Goal: Transaction & Acquisition: Obtain resource

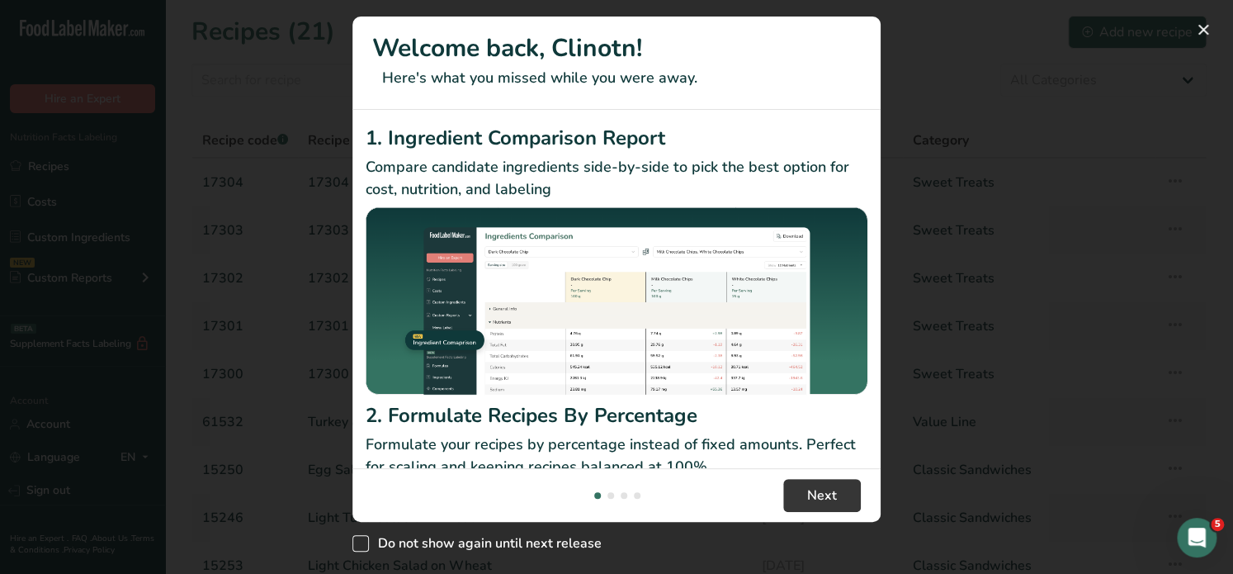
click at [360, 541] on span "New Features" at bounding box center [360, 543] width 17 height 17
click at [360, 541] on input "Do not show again until next release" at bounding box center [357, 543] width 11 height 11
checkbox input "true"
click at [1033, 268] on div "New Features" at bounding box center [616, 287] width 1233 height 574
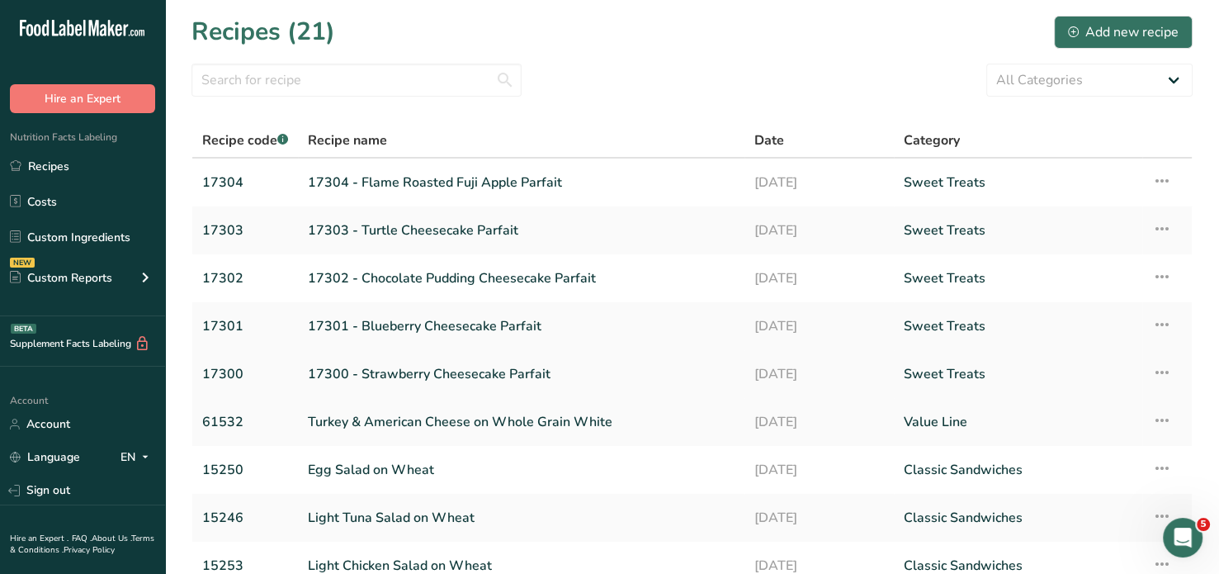
drag, startPoint x: 383, startPoint y: 370, endPoint x: 367, endPoint y: 371, distance: 15.7
drag, startPoint x: 367, startPoint y: 371, endPoint x: 211, endPoint y: 370, distance: 156.0
click at [211, 370] on link "17300" at bounding box center [245, 374] width 86 height 35
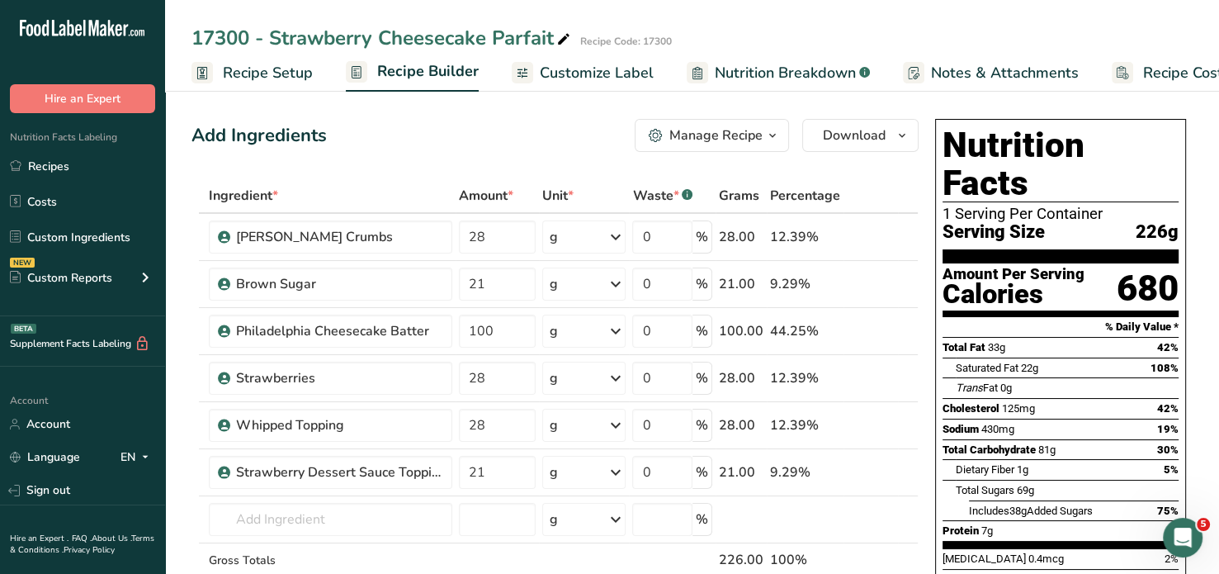
click at [743, 136] on div "Manage Recipe" at bounding box center [715, 135] width 93 height 20
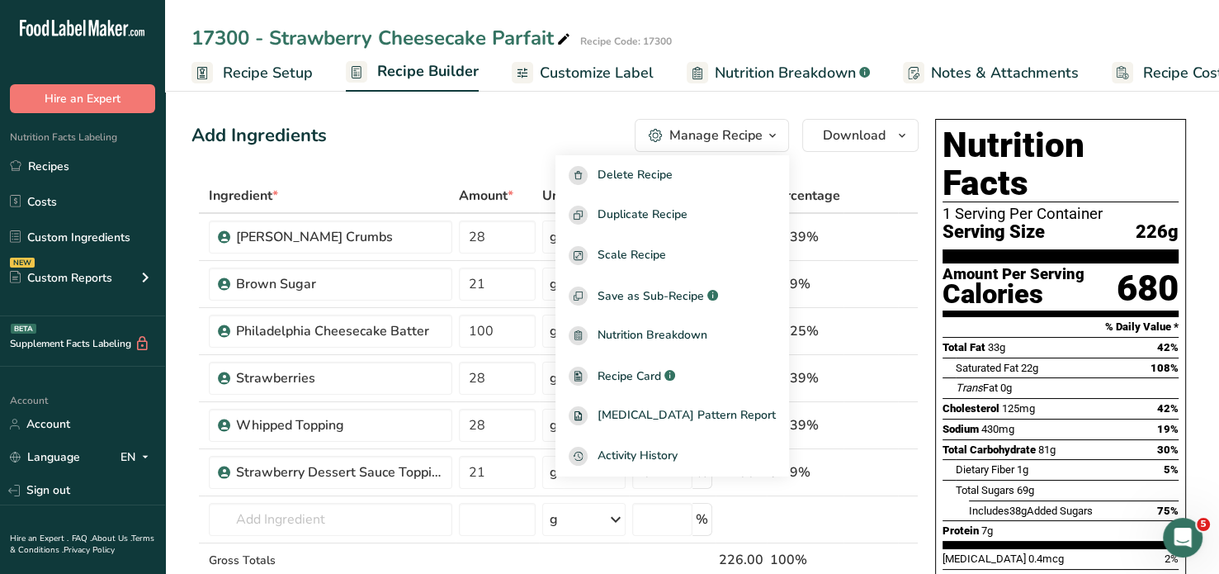
click at [743, 136] on div "Manage Recipe" at bounding box center [715, 135] width 93 height 20
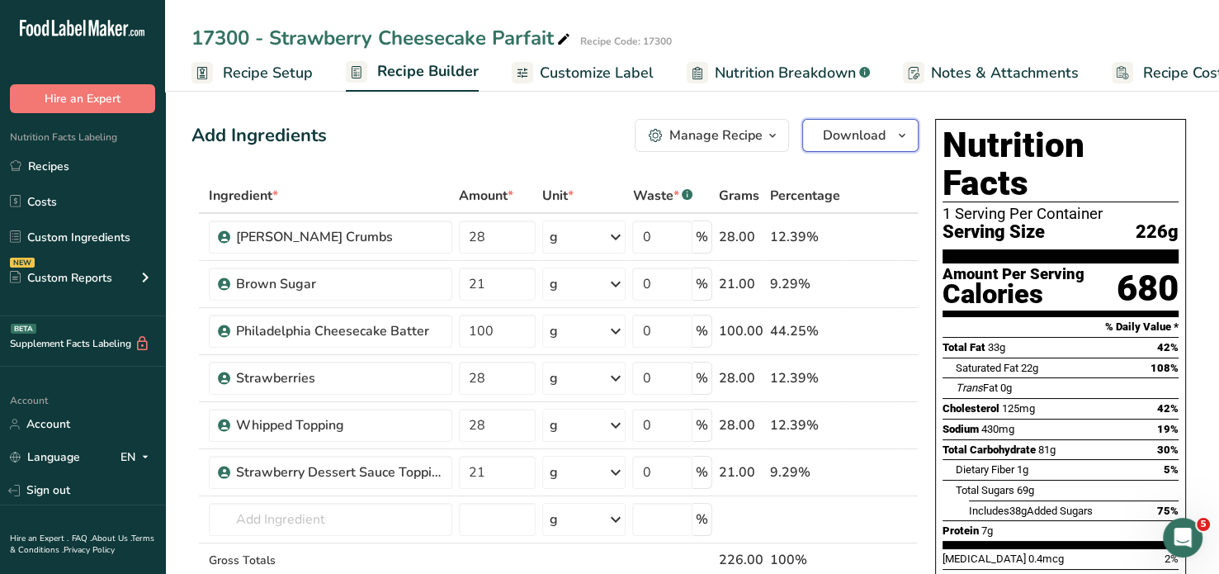
click at [855, 140] on span "Download" at bounding box center [854, 135] width 63 height 20
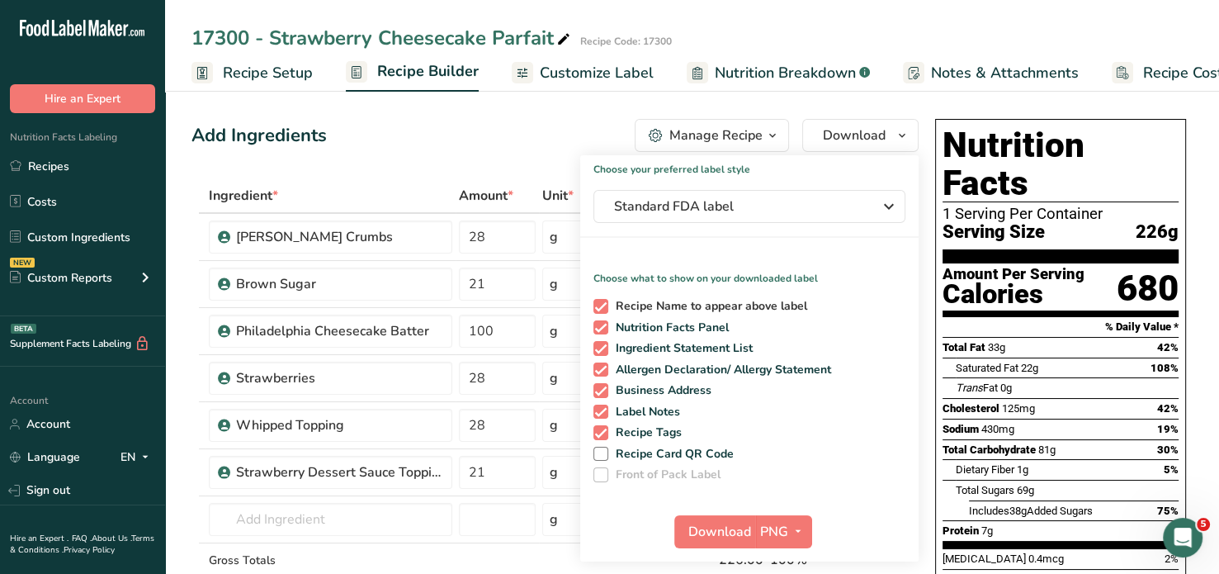
click at [602, 307] on span at bounding box center [601, 306] width 15 height 15
click at [602, 307] on input "Recipe Name to appear above label" at bounding box center [599, 305] width 11 height 11
checkbox input "false"
click at [606, 327] on span at bounding box center [601, 327] width 15 height 15
click at [604, 327] on input "Nutrition Facts Panel" at bounding box center [599, 327] width 11 height 11
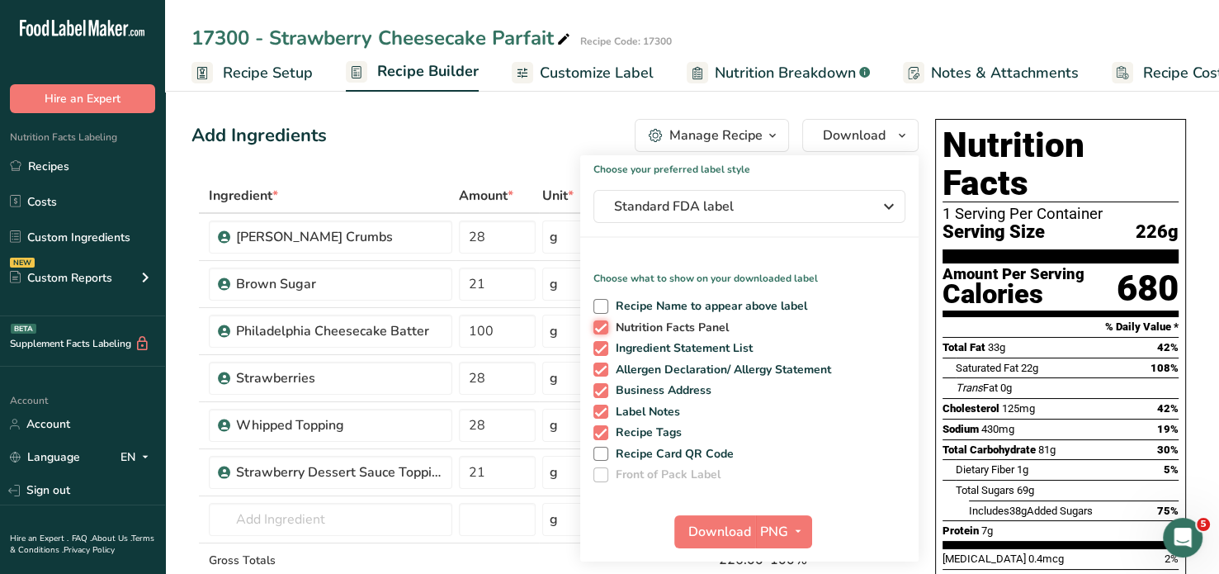
checkbox input "false"
click at [605, 341] on span at bounding box center [601, 348] width 15 height 15
click at [604, 343] on input "Ingredient Statement List" at bounding box center [599, 348] width 11 height 11
checkbox input "false"
click at [598, 369] on span at bounding box center [601, 369] width 15 height 15
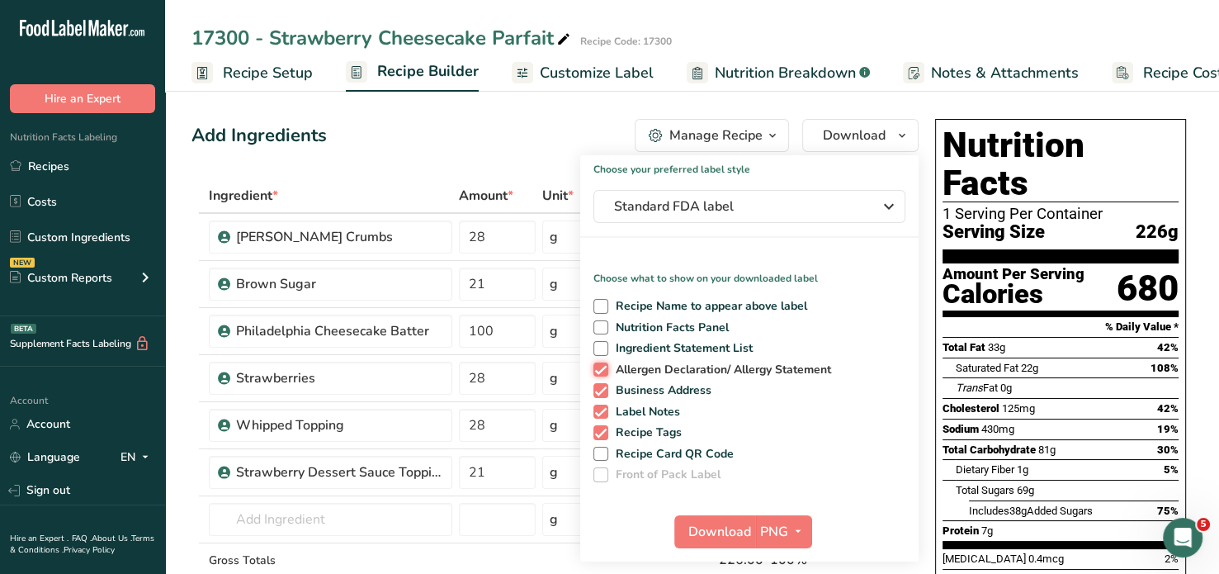
click at [598, 369] on input "Allergen Declaration/ Allergy Statement" at bounding box center [599, 369] width 11 height 11
checkbox input "false"
click at [600, 380] on div "Recipe Name to appear above label Nutrition Facts Panel Ingredient Statement Li…" at bounding box center [749, 387] width 338 height 190
click at [600, 385] on span at bounding box center [601, 390] width 15 height 15
click at [600, 385] on input "Business Address" at bounding box center [599, 390] width 11 height 11
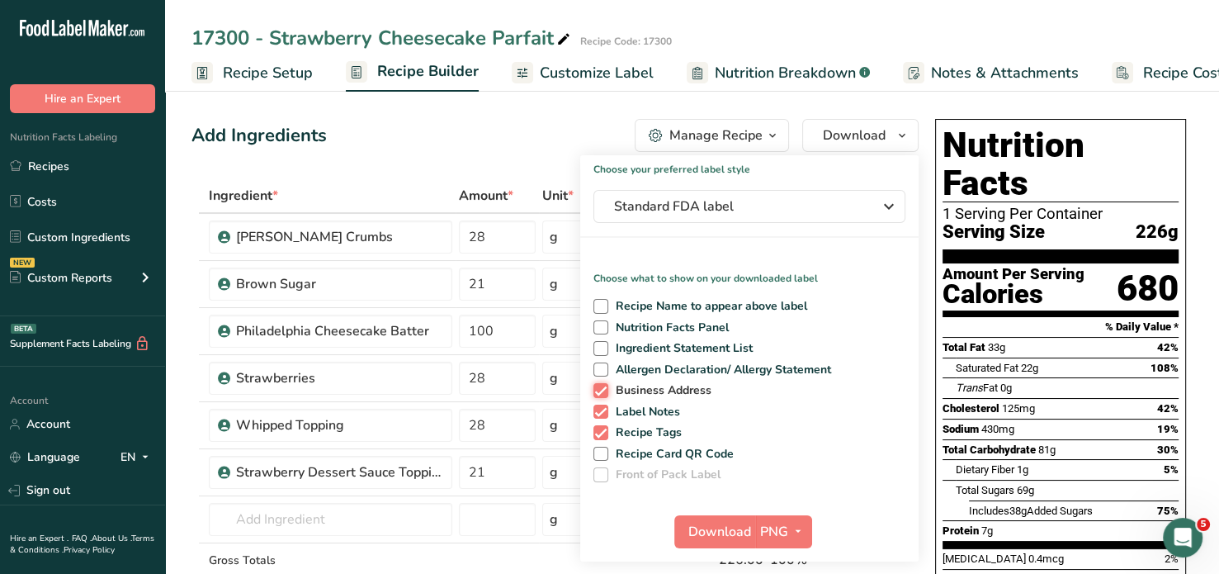
checkbox input "false"
click at [601, 399] on div "Recipe Name to appear above label Nutrition Facts Panel Ingredient Statement Li…" at bounding box center [749, 387] width 338 height 190
click at [599, 325] on span at bounding box center [601, 327] width 15 height 15
click at [599, 325] on input "Nutrition Facts Panel" at bounding box center [599, 327] width 11 height 11
checkbox input "true"
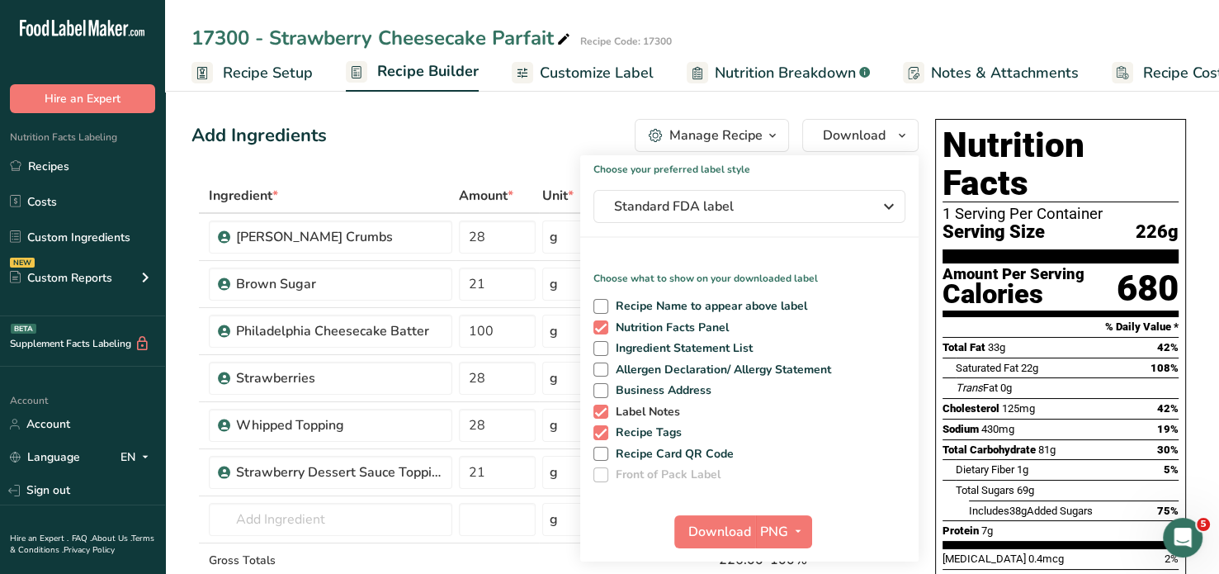
click at [602, 410] on span at bounding box center [601, 411] width 15 height 15
click at [602, 410] on input "Label Notes" at bounding box center [599, 411] width 11 height 11
checkbox input "false"
click at [601, 435] on span at bounding box center [601, 432] width 15 height 15
click at [601, 435] on input "Recipe Tags" at bounding box center [599, 432] width 11 height 11
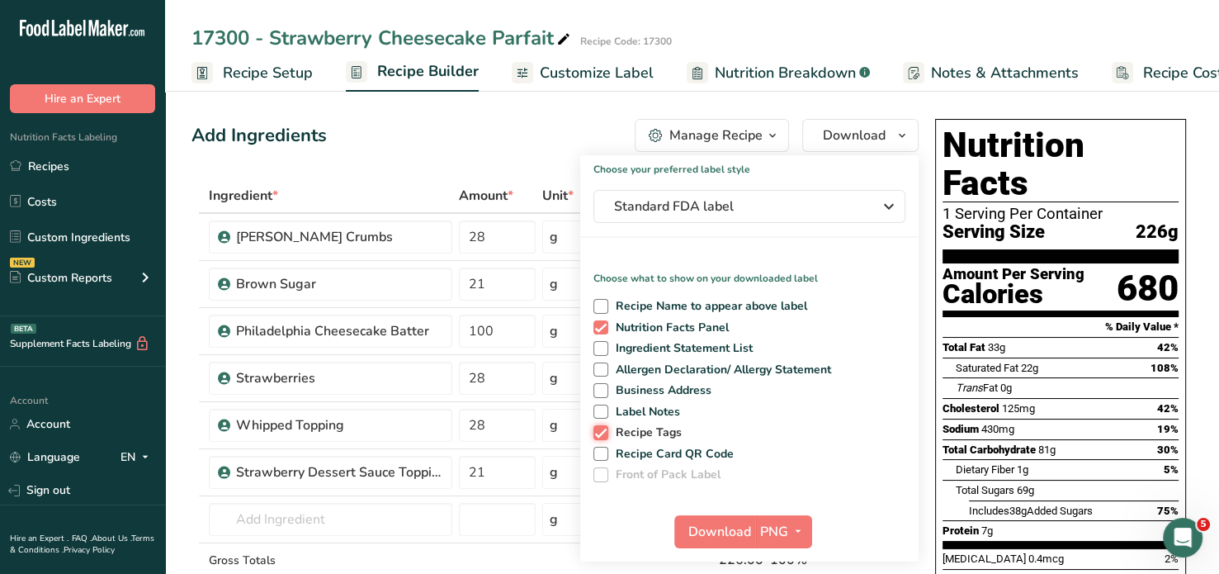
checkbox input "false"
click at [775, 527] on span "PNG" at bounding box center [774, 532] width 28 height 20
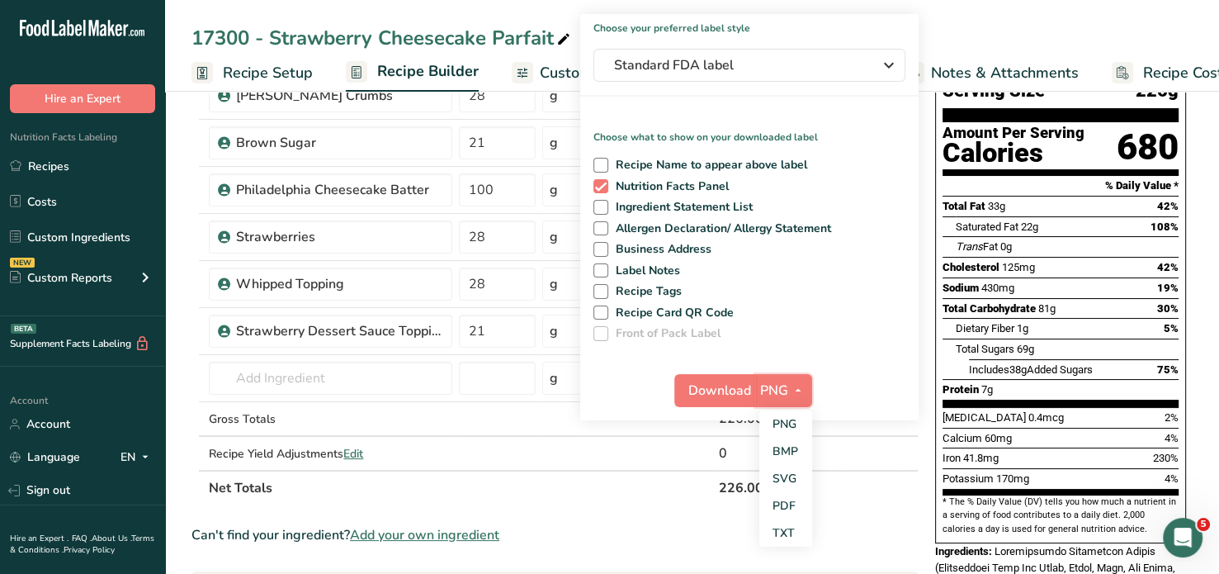
scroll to position [150, 0]
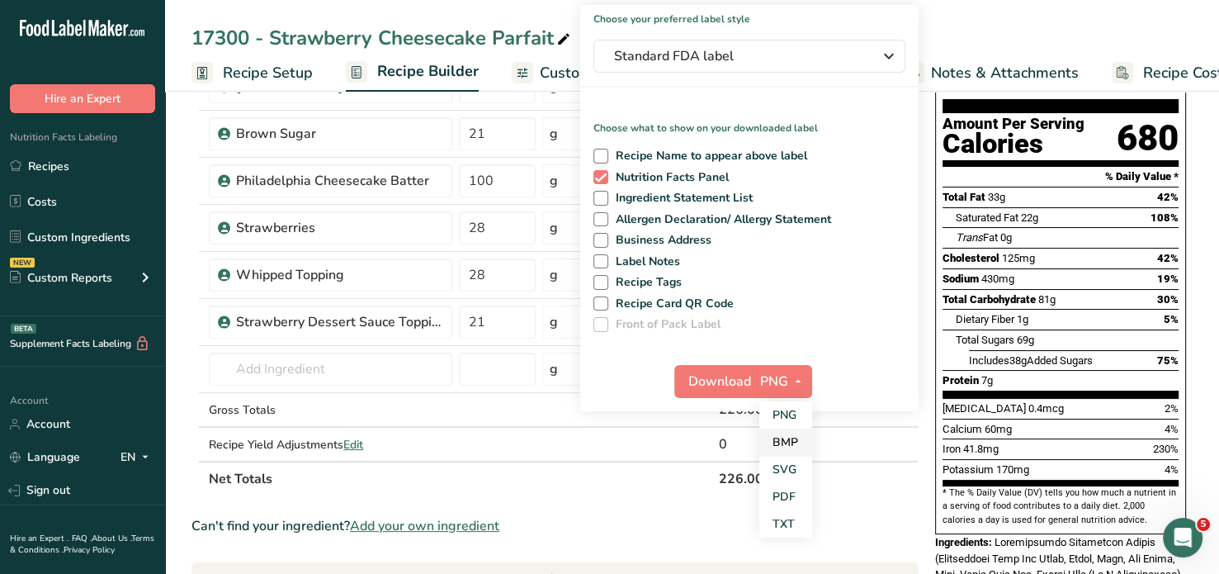
click at [770, 433] on link "BMP" at bounding box center [785, 441] width 53 height 27
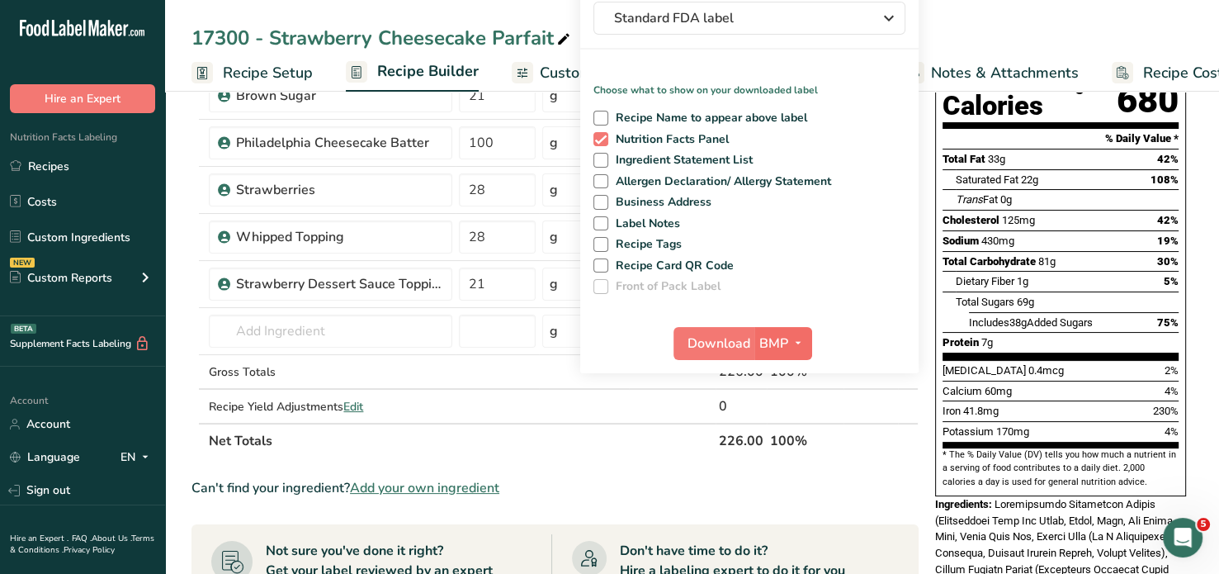
scroll to position [190, 0]
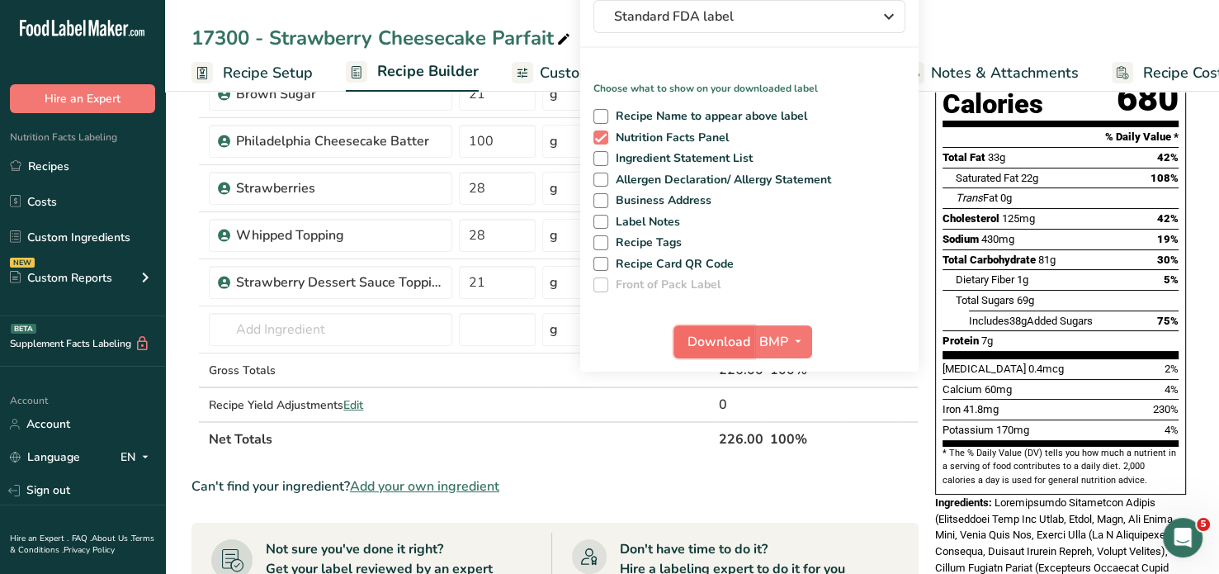
click at [728, 338] on span "Download" at bounding box center [719, 342] width 63 height 20
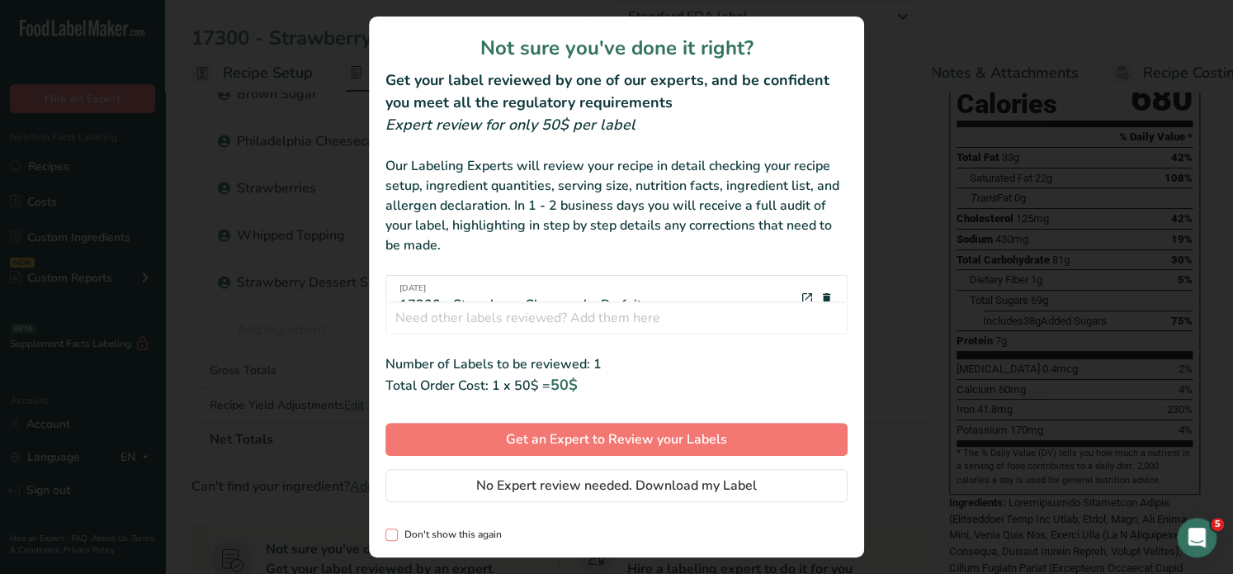
click at [390, 531] on span "review labels modal" at bounding box center [391, 534] width 12 height 12
click at [390, 531] on input "Don't show this again" at bounding box center [390, 534] width 11 height 11
checkbox input "true"
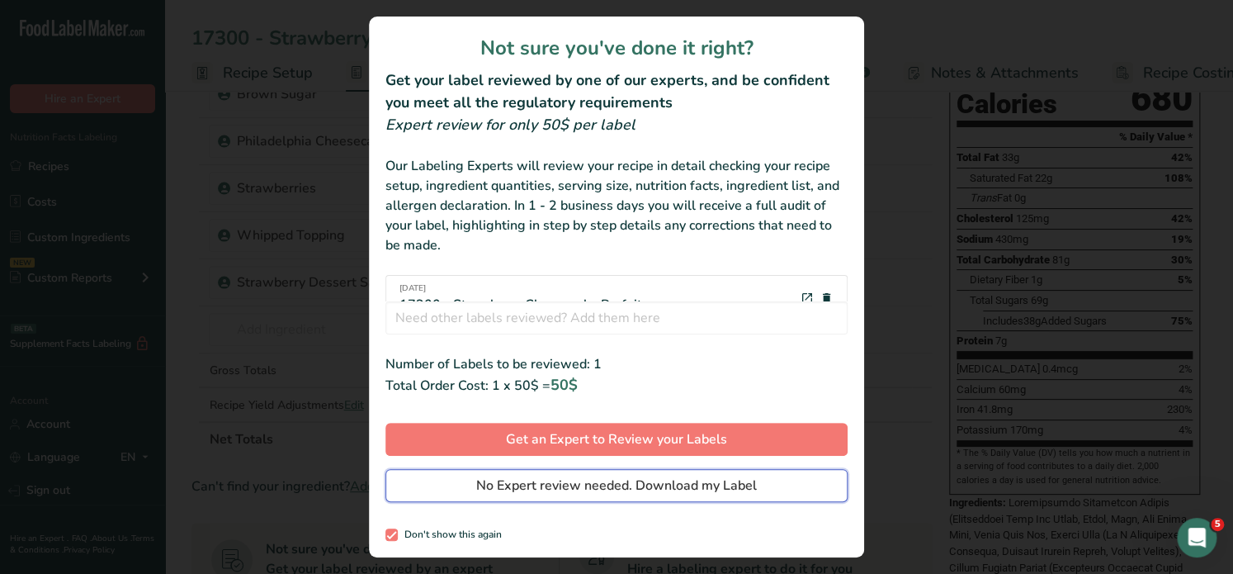
click at [506, 489] on span "No Expert review needed. Download my Label" at bounding box center [616, 485] width 281 height 20
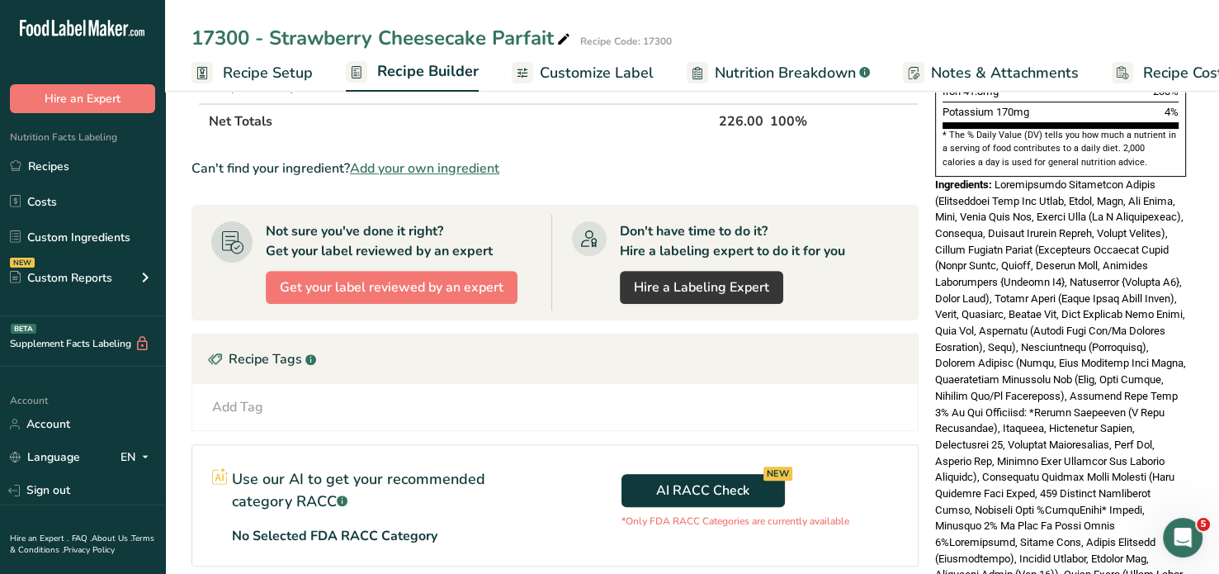
scroll to position [508, 0]
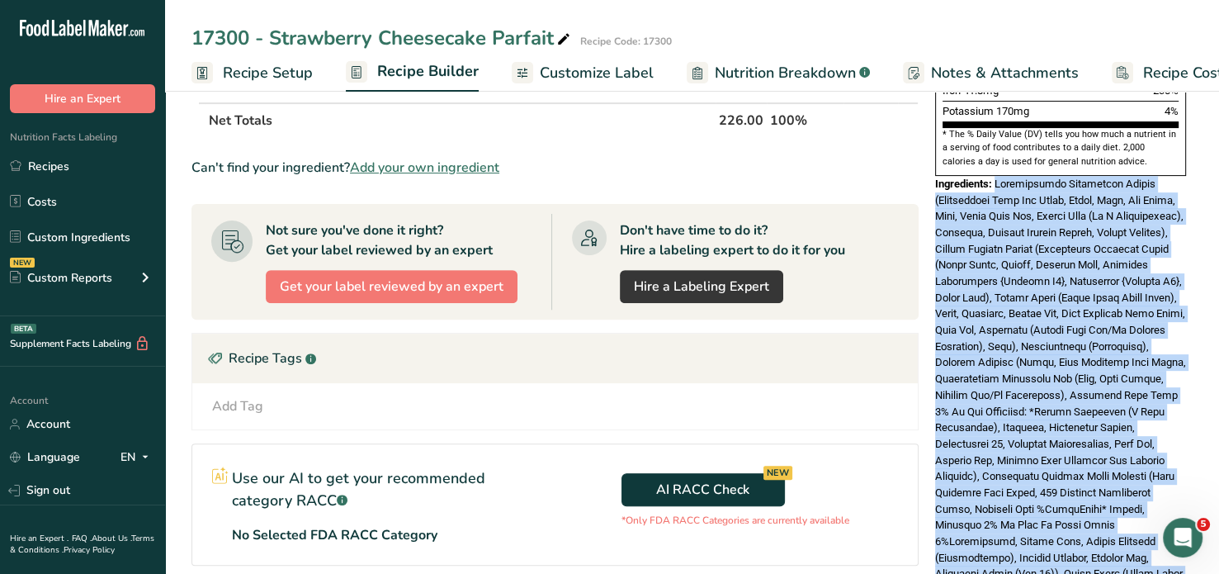
drag, startPoint x: 996, startPoint y: 141, endPoint x: 1117, endPoint y: 547, distance: 423.9
click at [1117, 547] on div "Ingredients:" at bounding box center [1060, 387] width 251 height 423
copy span "Philadelphia Cheesecake Batter (Pasteurized Milk And Cream, Sugar, Eggs, Egg Yo…"
click at [45, 170] on link "Recipes" at bounding box center [82, 165] width 165 height 31
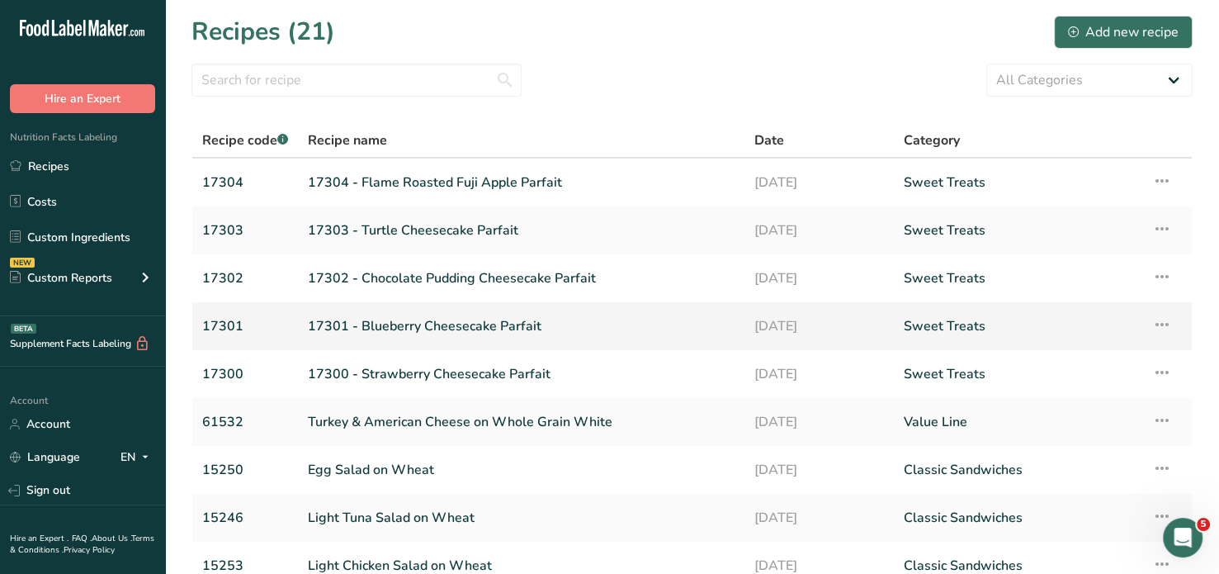
click at [389, 324] on link "17301 - Blueberry Cheesecake Parfait" at bounding box center [521, 326] width 427 height 35
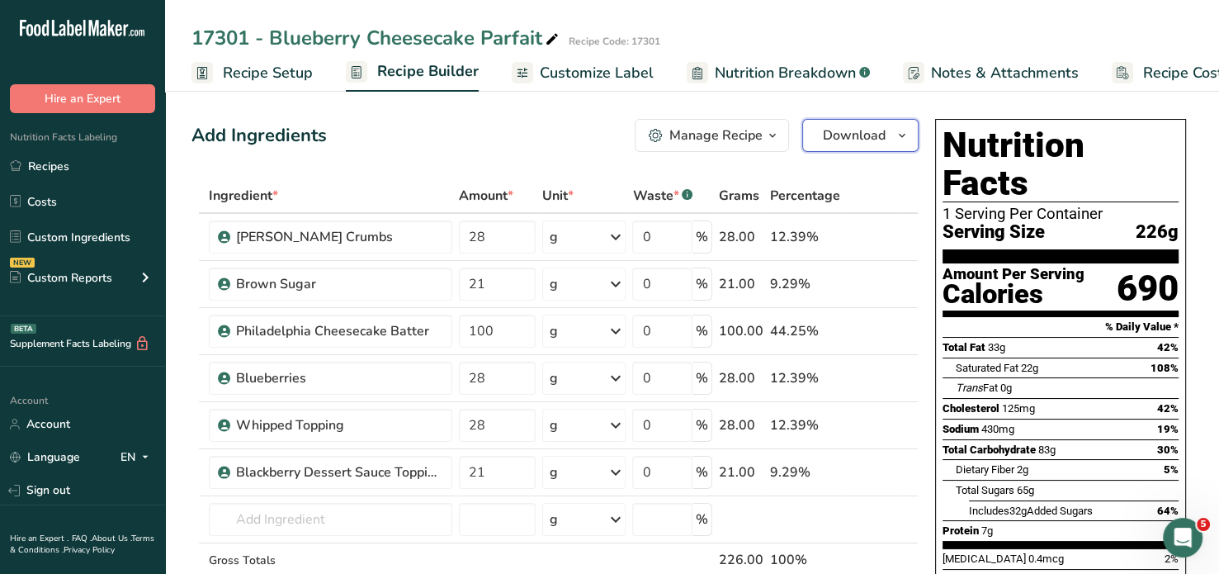
click at [852, 144] on span "Download" at bounding box center [854, 135] width 63 height 20
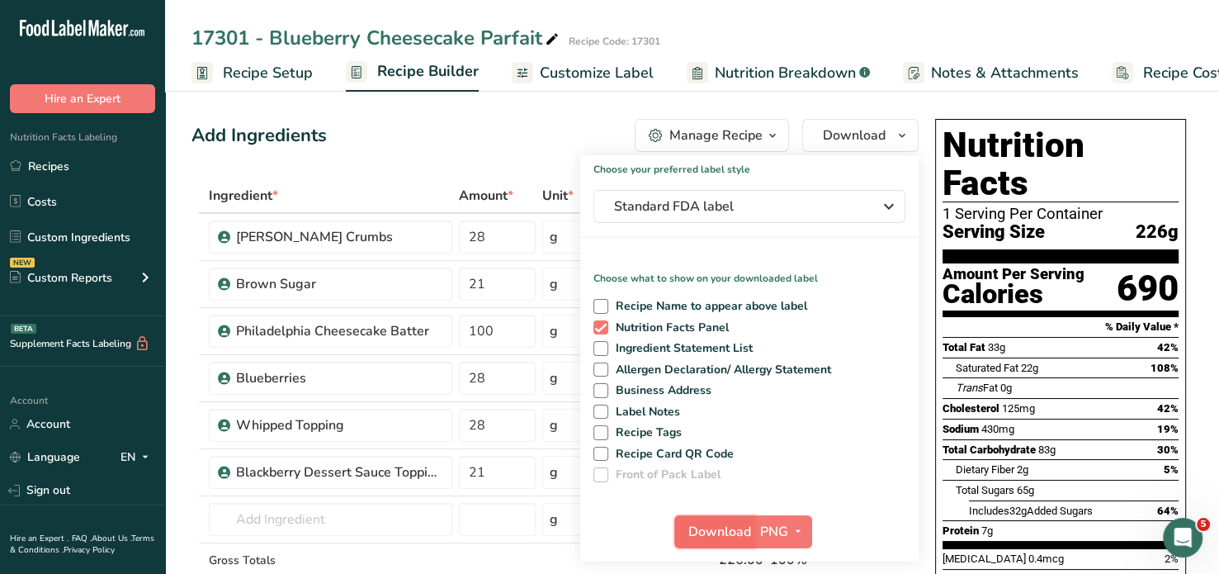
click at [730, 527] on span "Download" at bounding box center [719, 532] width 63 height 20
click at [796, 532] on icon "button" at bounding box center [798, 531] width 13 height 21
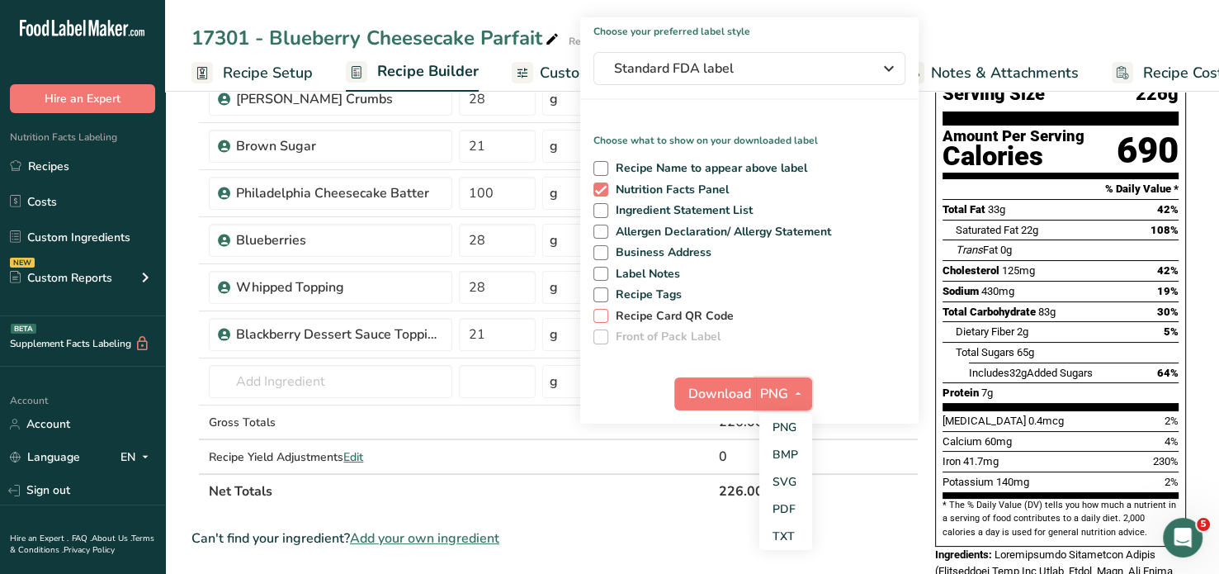
scroll to position [139, 0]
click at [787, 448] on link "BMP" at bounding box center [785, 453] width 53 height 27
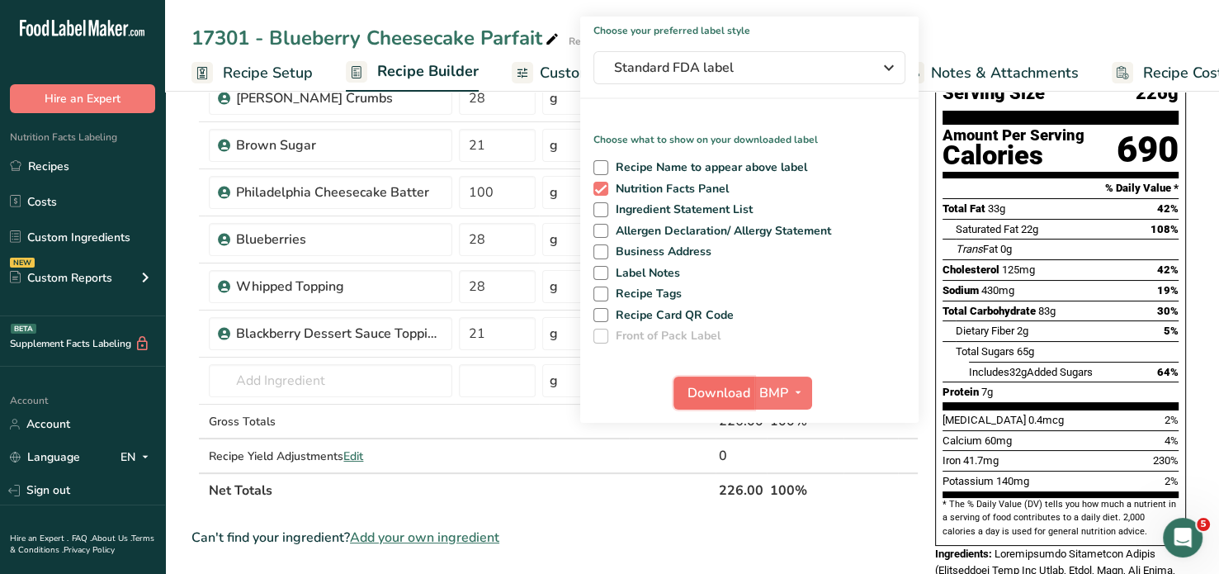
click at [739, 390] on span "Download" at bounding box center [719, 393] width 63 height 20
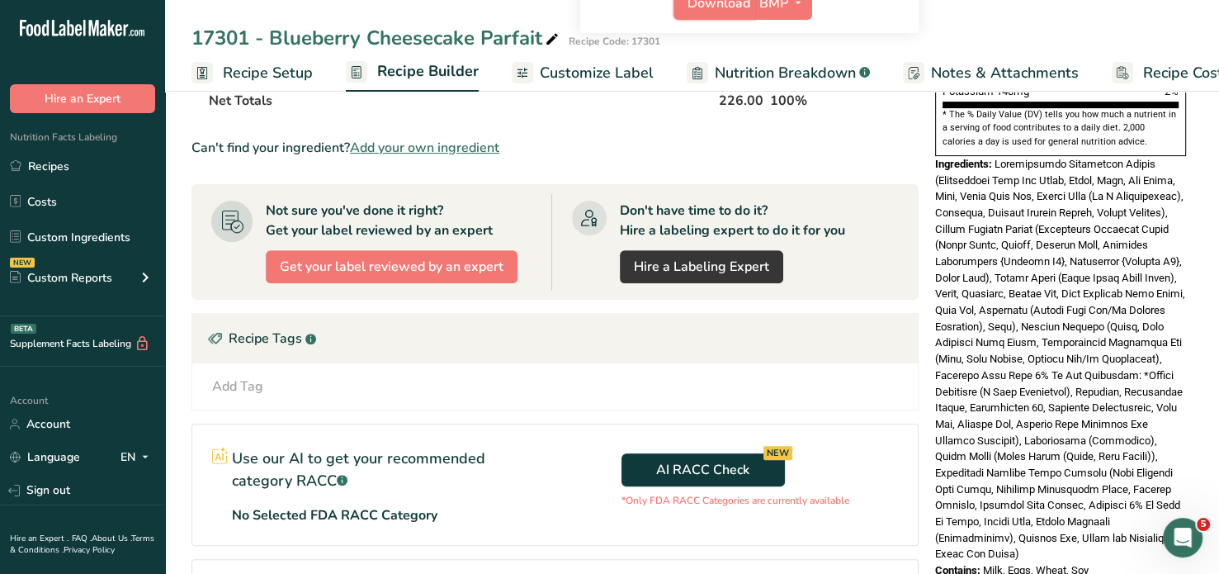
scroll to position [527, 0]
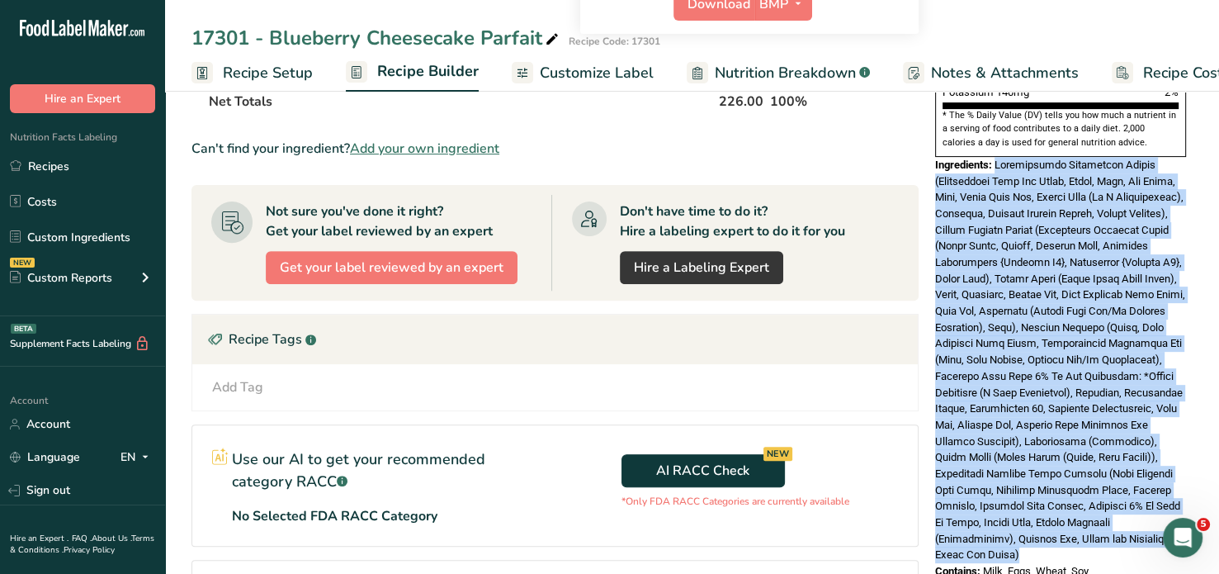
drag, startPoint x: 996, startPoint y: 121, endPoint x: 1138, endPoint y: 513, distance: 418.1
click at [1138, 513] on div "Ingredients:" at bounding box center [1060, 360] width 251 height 406
copy span "Philadelphia Cheesecake Batter (Pasteurized Milk And Cream, Sugar, Eggs, Egg Yo…"
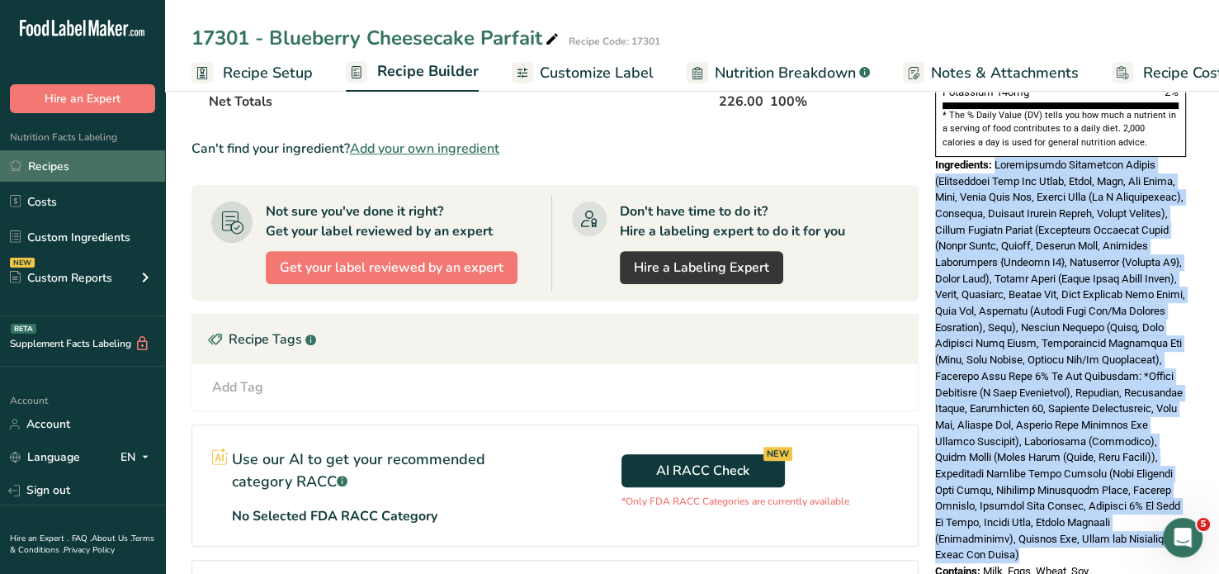
click at [35, 168] on link "Recipes" at bounding box center [82, 165] width 165 height 31
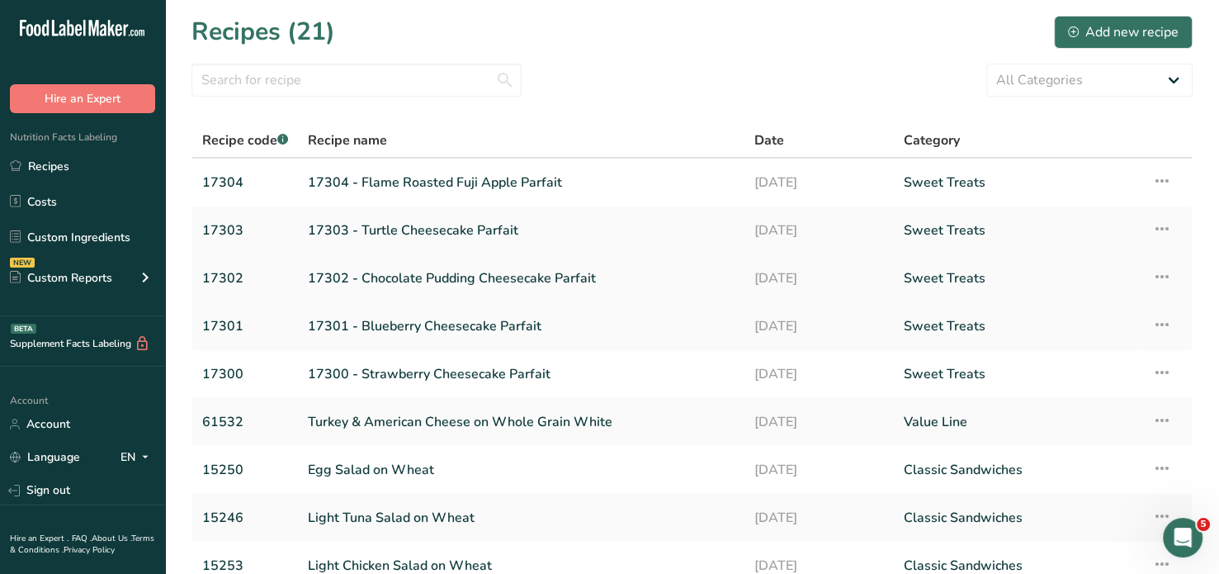
click at [419, 276] on link "17302 - Chocolate Pudding Cheesecake Parfait" at bounding box center [521, 278] width 427 height 35
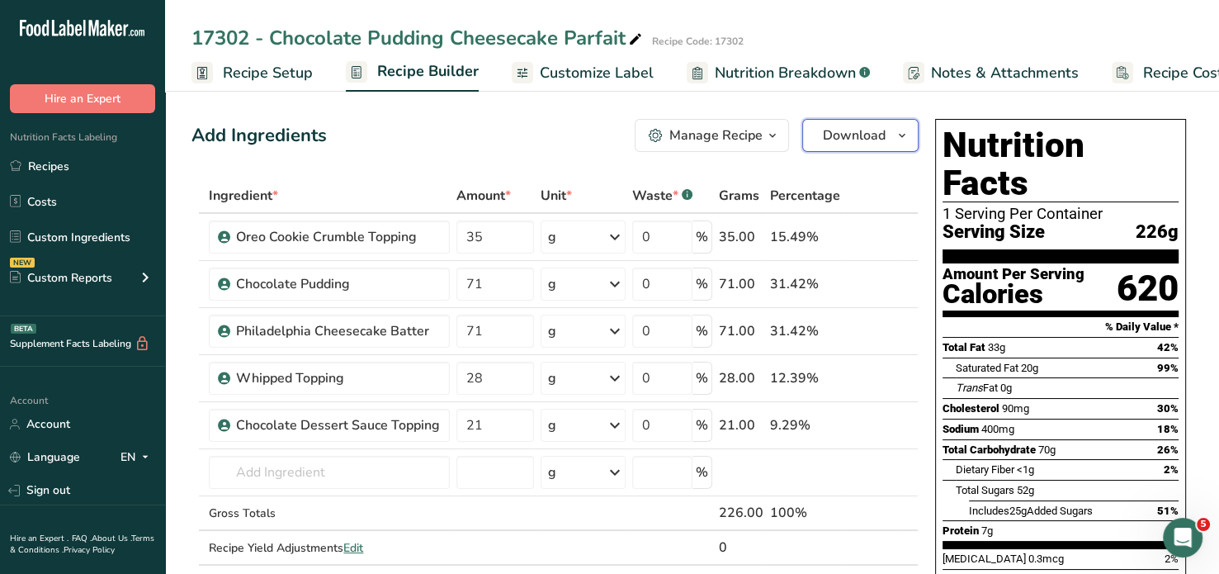
click at [896, 130] on icon "button" at bounding box center [902, 135] width 13 height 21
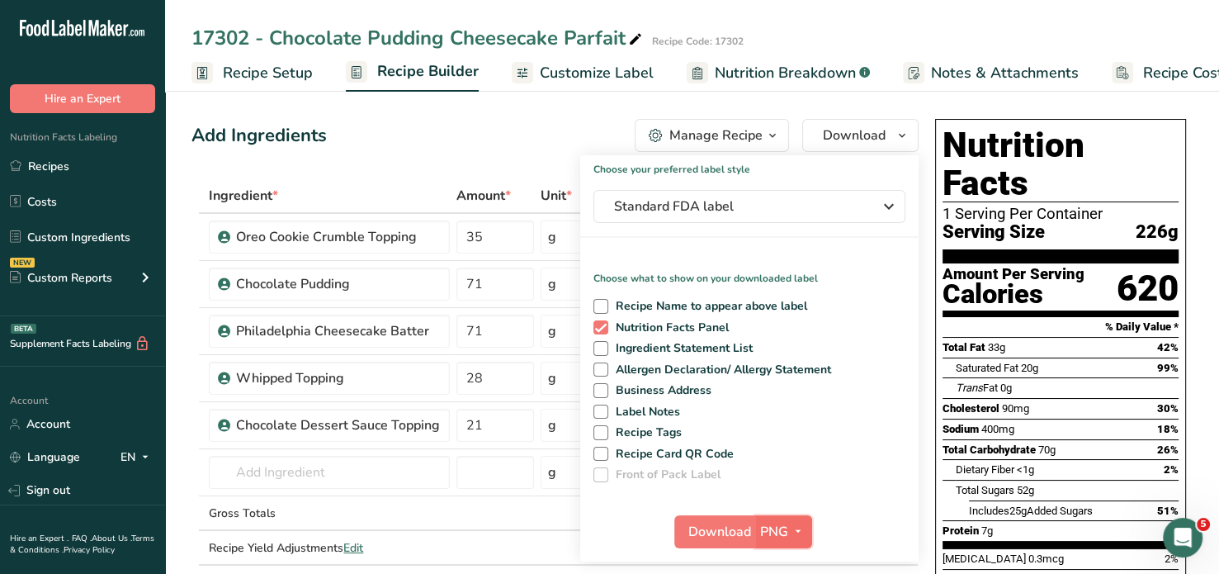
click at [802, 531] on icon "button" at bounding box center [798, 531] width 13 height 21
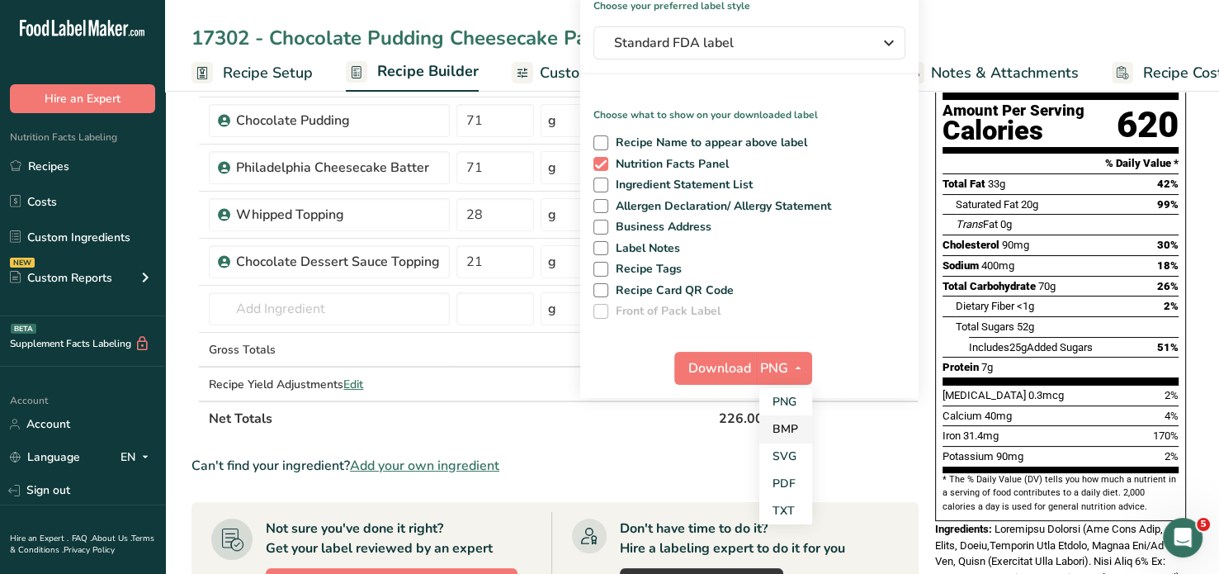
click at [792, 425] on link "BMP" at bounding box center [785, 428] width 53 height 27
click at [728, 360] on span "Download" at bounding box center [719, 368] width 63 height 20
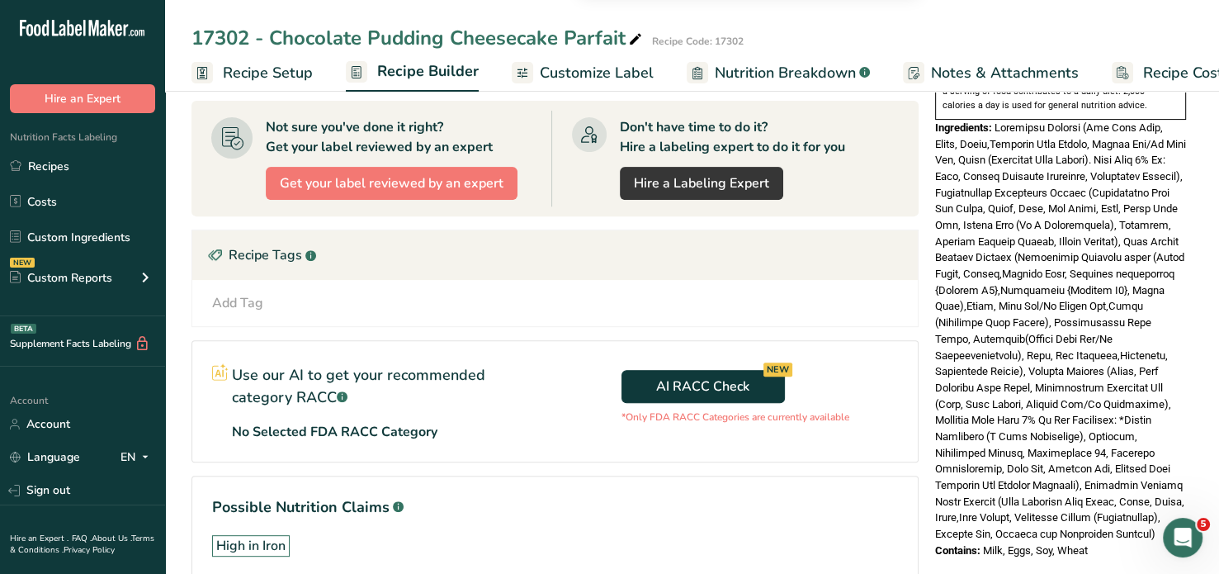
scroll to position [570, 0]
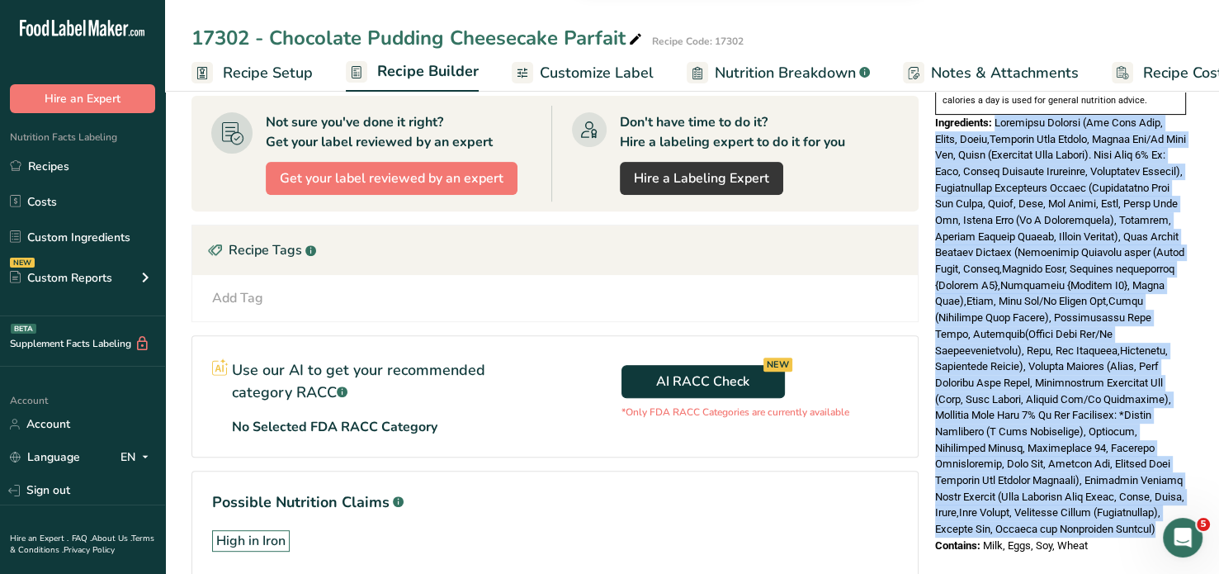
drag, startPoint x: 996, startPoint y: 135, endPoint x: 1100, endPoint y: 497, distance: 376.2
click at [1100, 497] on div "Ingredients:" at bounding box center [1060, 326] width 251 height 423
copy span "Chocolate Pudding (Fat Free Milk, Water, Sugar,Modified Corn Starch, Canola And…"
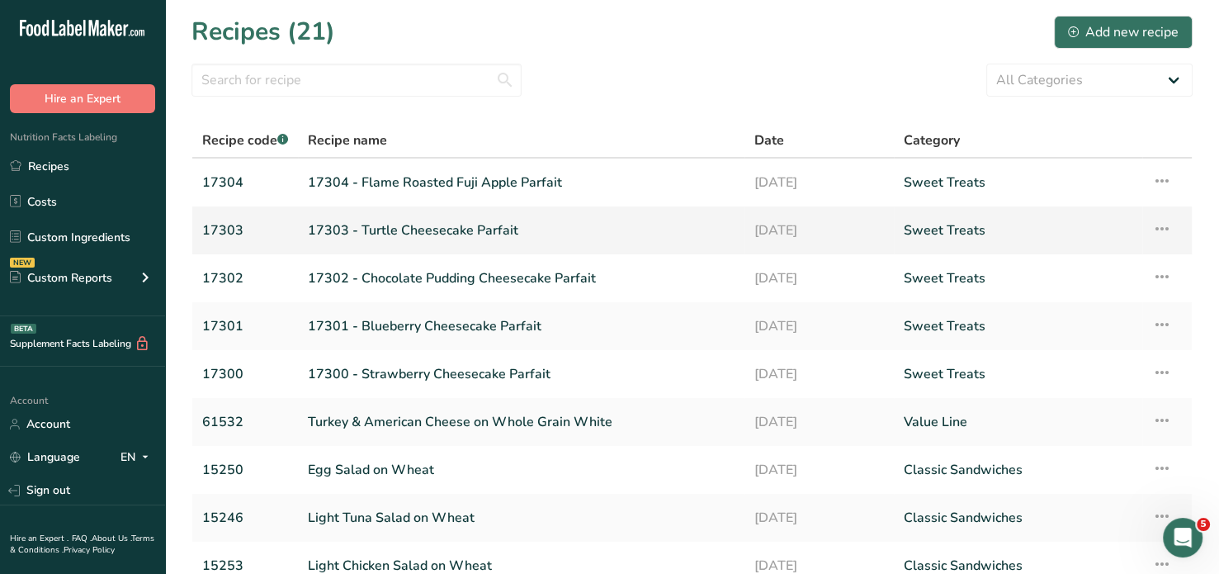
click at [215, 227] on link "17303" at bounding box center [245, 230] width 86 height 35
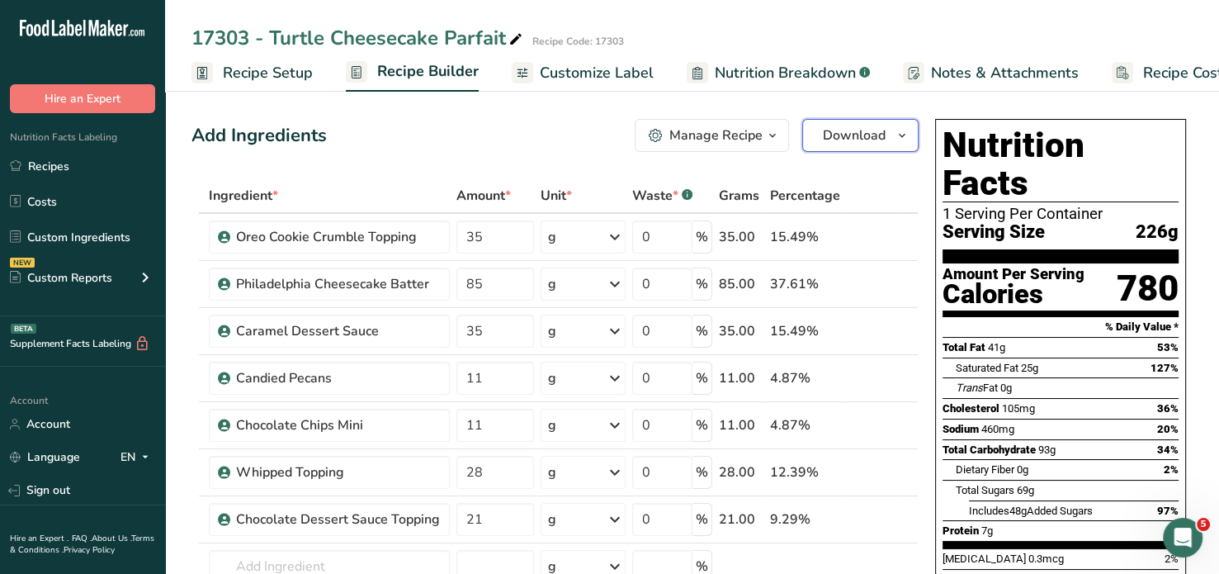
click at [900, 132] on icon "button" at bounding box center [902, 135] width 13 height 21
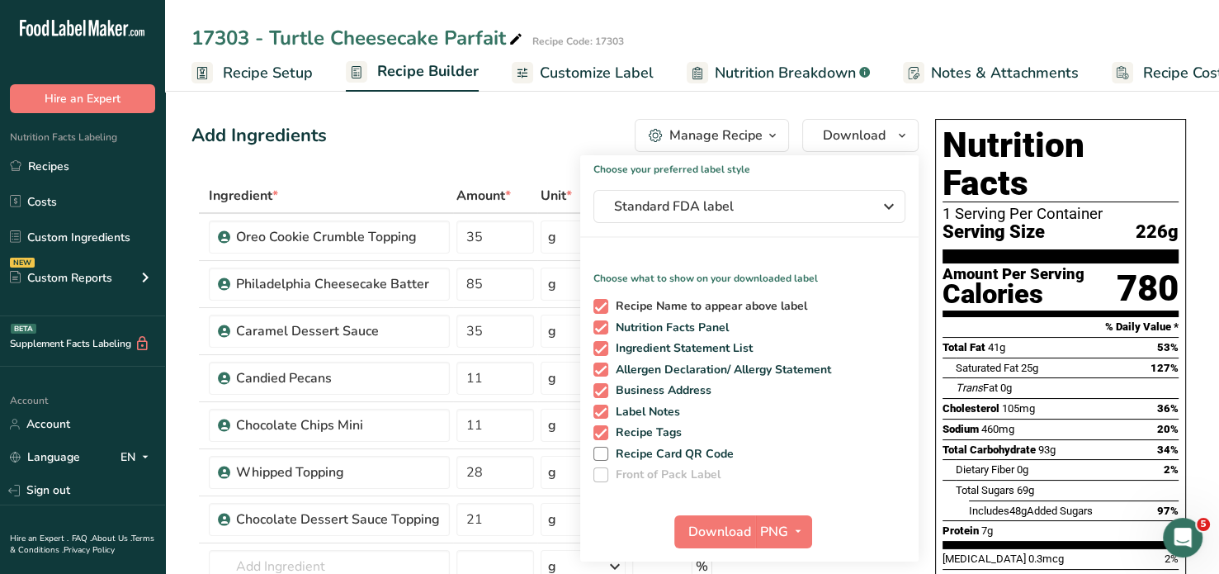
click at [602, 303] on span at bounding box center [601, 306] width 15 height 15
click at [602, 303] on input "Recipe Name to appear above label" at bounding box center [599, 305] width 11 height 11
checkbox input "false"
click at [608, 343] on span "Ingredient Statement List" at bounding box center [680, 348] width 145 height 15
click at [604, 343] on input "Ingredient Statement List" at bounding box center [599, 348] width 11 height 11
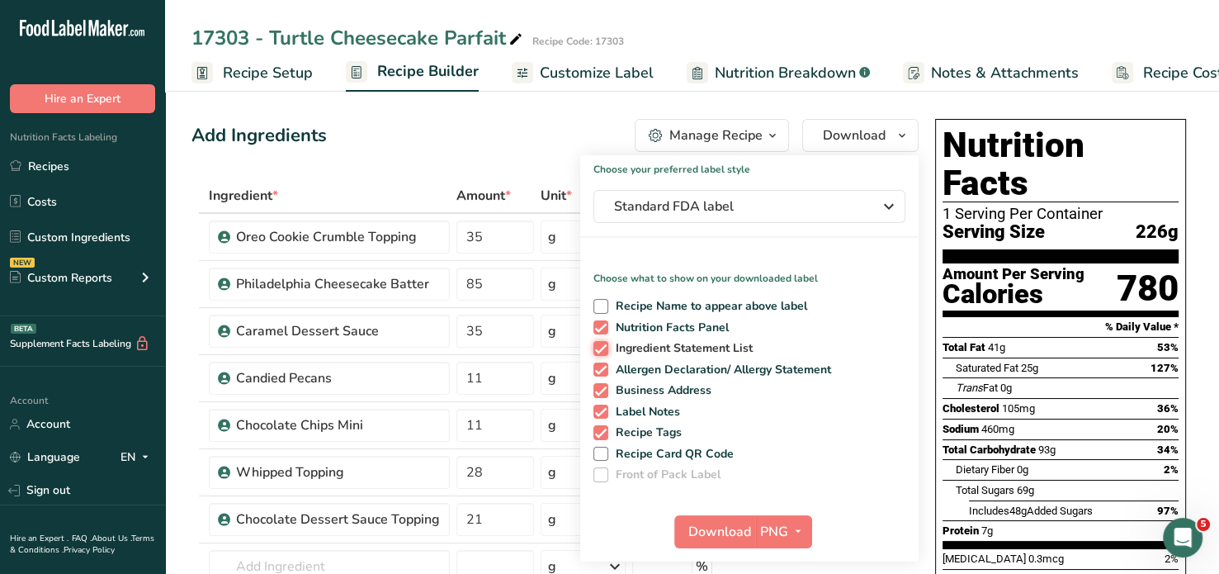
checkbox input "false"
click at [601, 361] on div "Recipe Name to appear above label Nutrition Facts Panel Ingredient Statement Li…" at bounding box center [749, 387] width 338 height 190
click at [598, 369] on span at bounding box center [601, 369] width 15 height 15
click at [598, 369] on input "Allergen Declaration/ Allergy Statement" at bounding box center [599, 369] width 11 height 11
checkbox input "false"
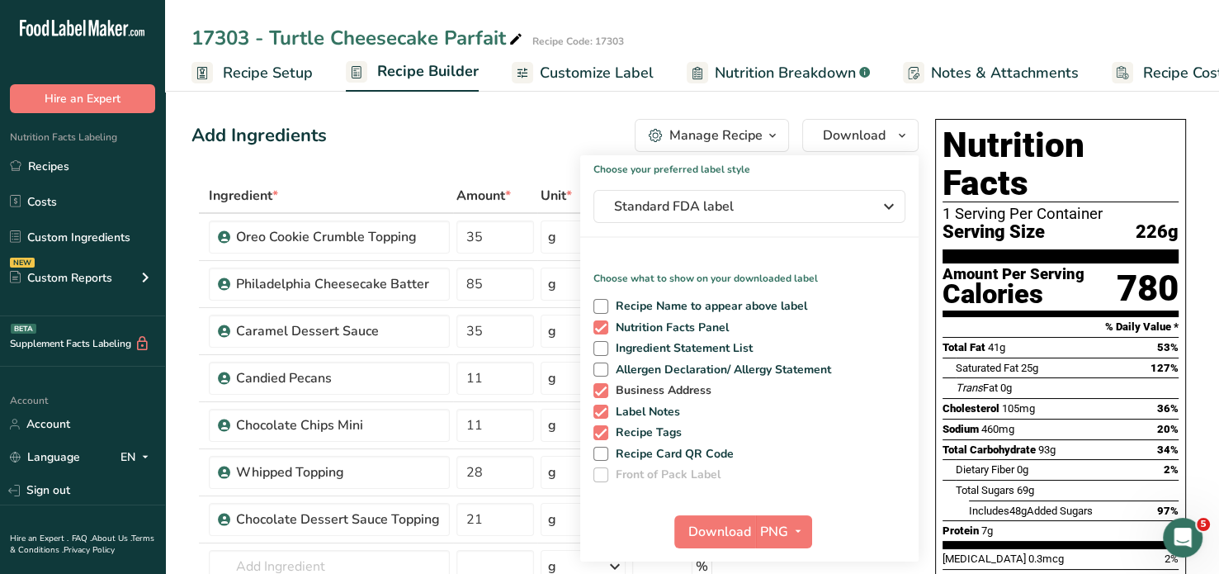
click at [598, 387] on span at bounding box center [601, 390] width 15 height 15
click at [598, 387] on input "Business Address" at bounding box center [599, 390] width 11 height 11
checkbox input "false"
click at [599, 407] on span at bounding box center [601, 411] width 15 height 15
click at [599, 407] on input "Label Notes" at bounding box center [599, 411] width 11 height 11
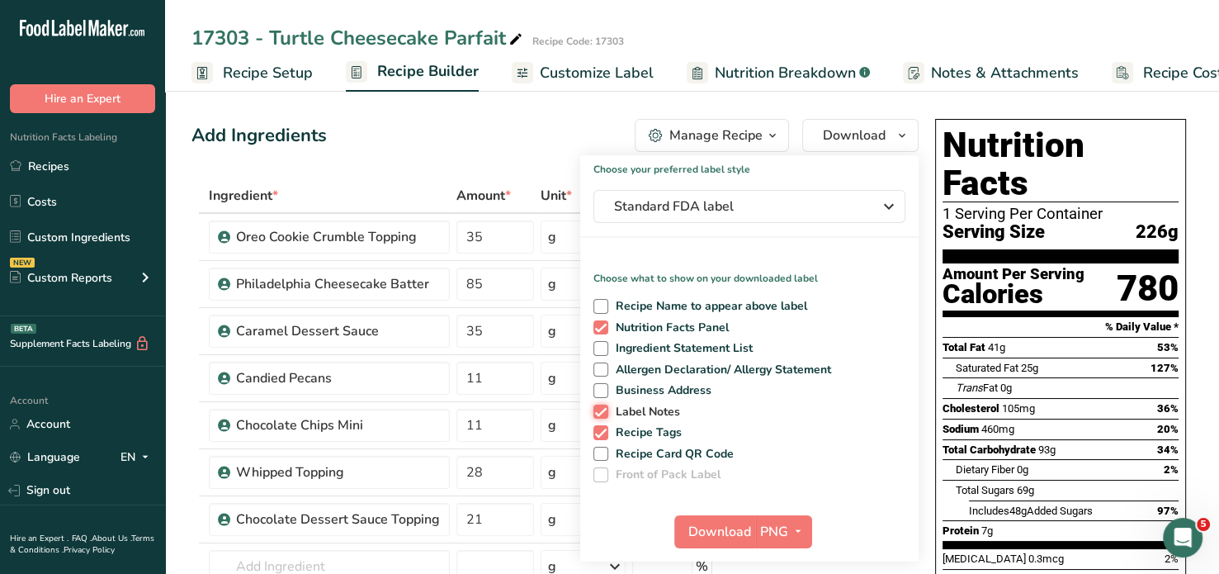
checkbox input "false"
click at [602, 432] on span at bounding box center [601, 432] width 15 height 15
click at [602, 432] on input "Recipe Tags" at bounding box center [599, 432] width 11 height 11
checkbox input "false"
click at [799, 524] on icon "button" at bounding box center [798, 531] width 13 height 21
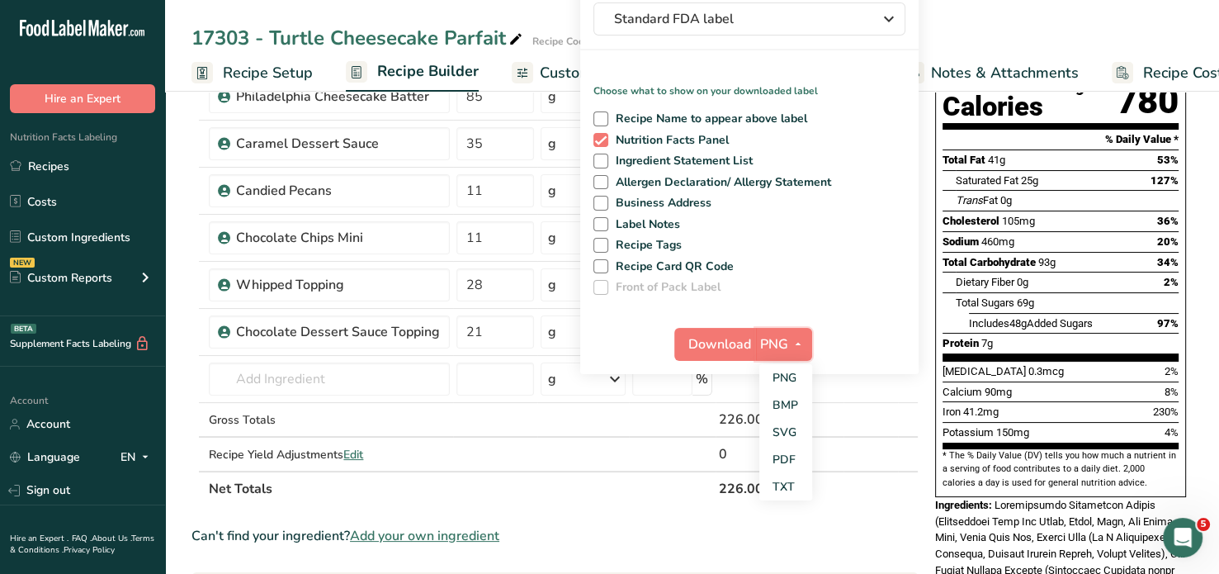
scroll to position [190, 0]
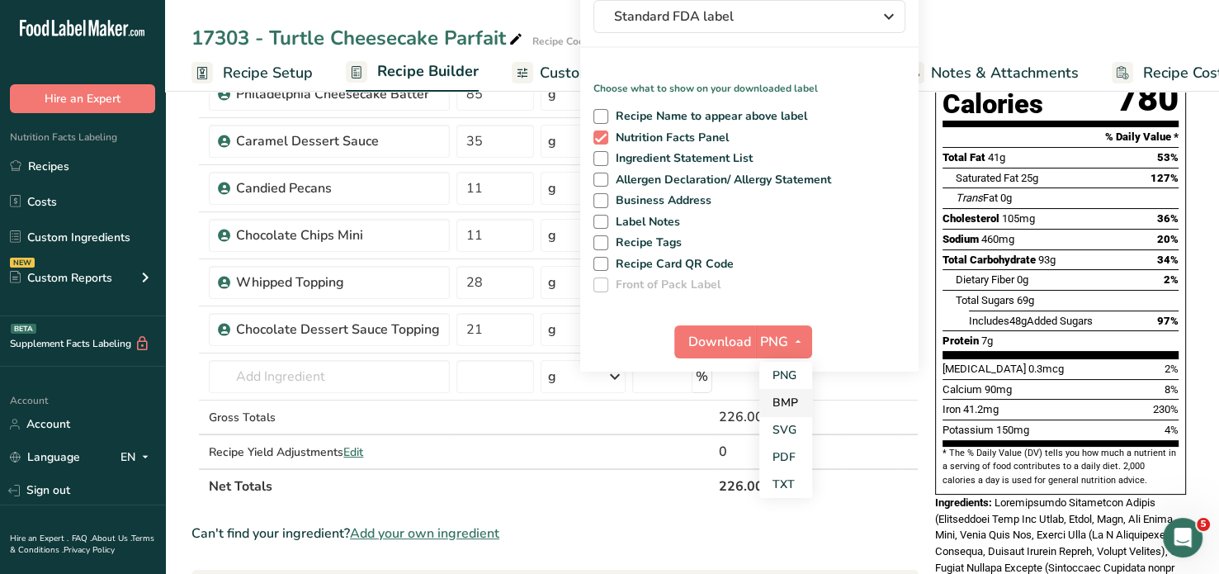
click at [786, 401] on link "BMP" at bounding box center [785, 402] width 53 height 27
click at [742, 337] on span "Download" at bounding box center [719, 342] width 63 height 20
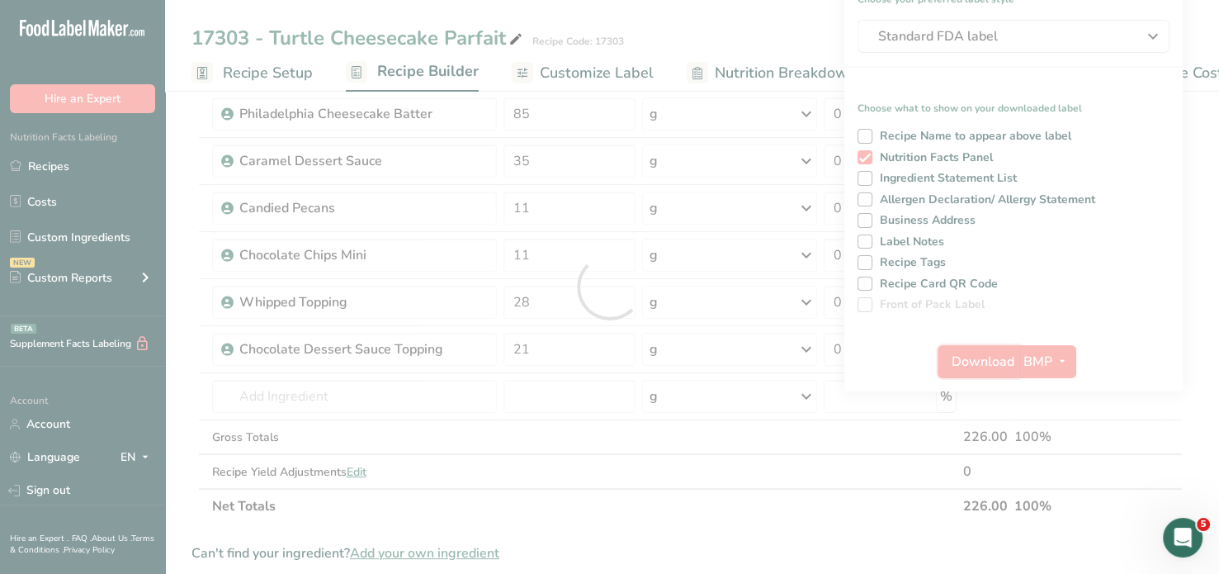
scroll to position [0, 0]
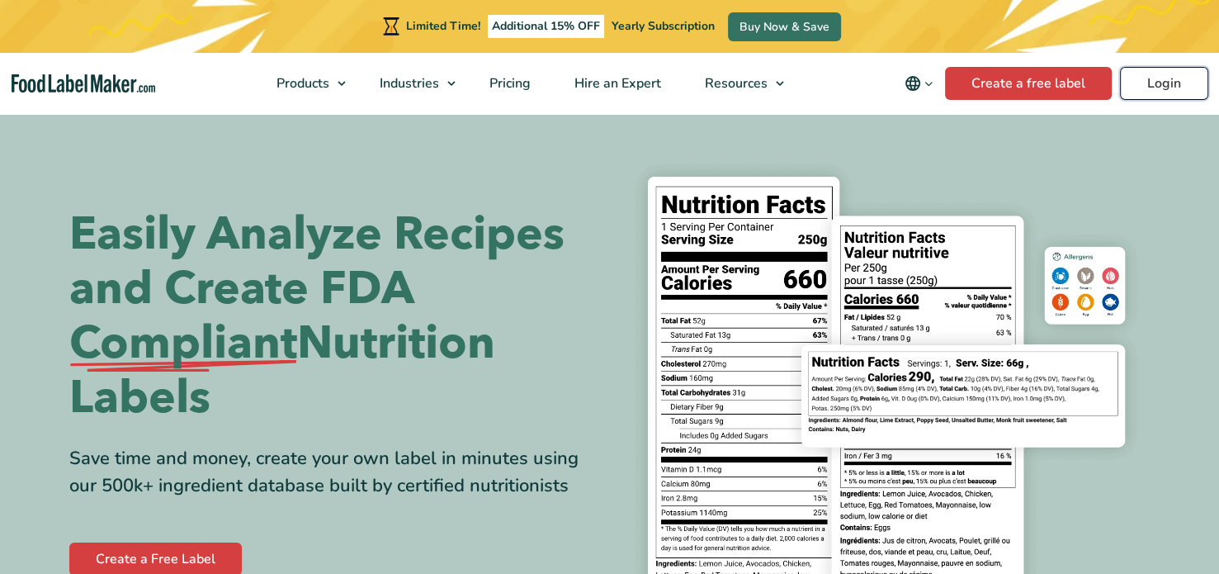
click at [1169, 85] on link "Login" at bounding box center [1164, 83] width 88 height 33
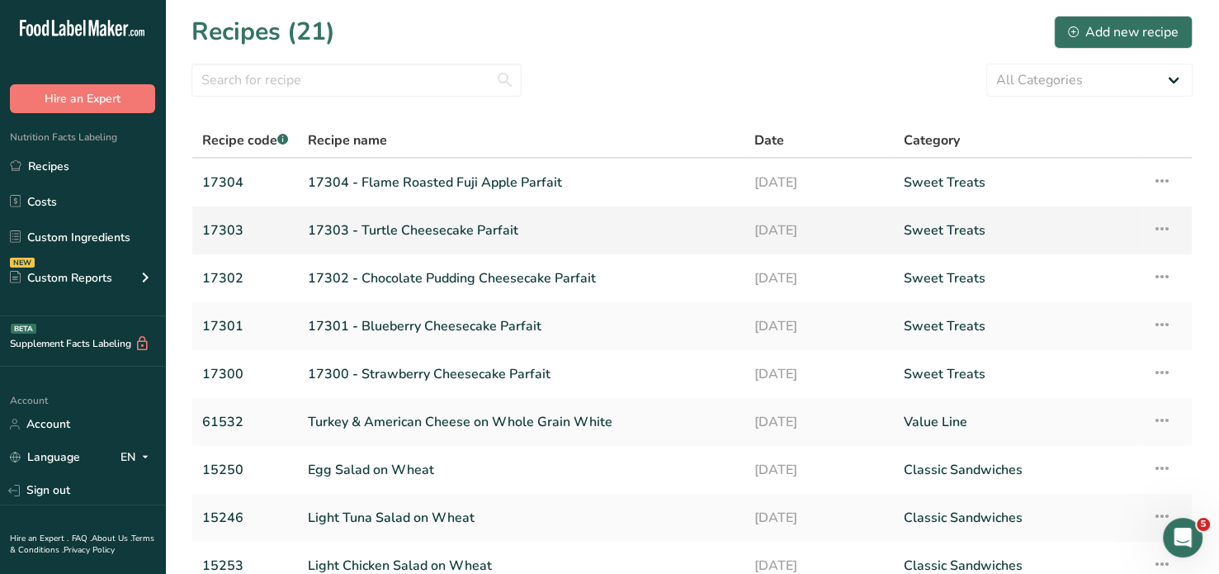
click at [480, 230] on link "17303 - Turtle Cheesecake Parfait" at bounding box center [521, 230] width 427 height 35
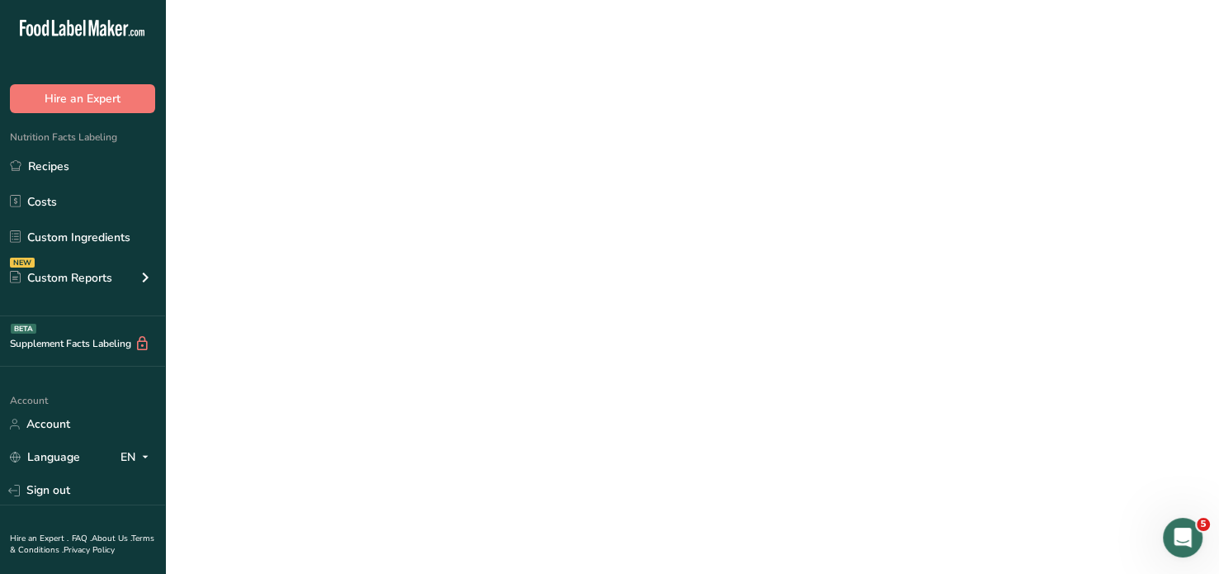
click at [480, 230] on link "17303 - Turtle Cheesecake Parfait" at bounding box center [521, 230] width 427 height 35
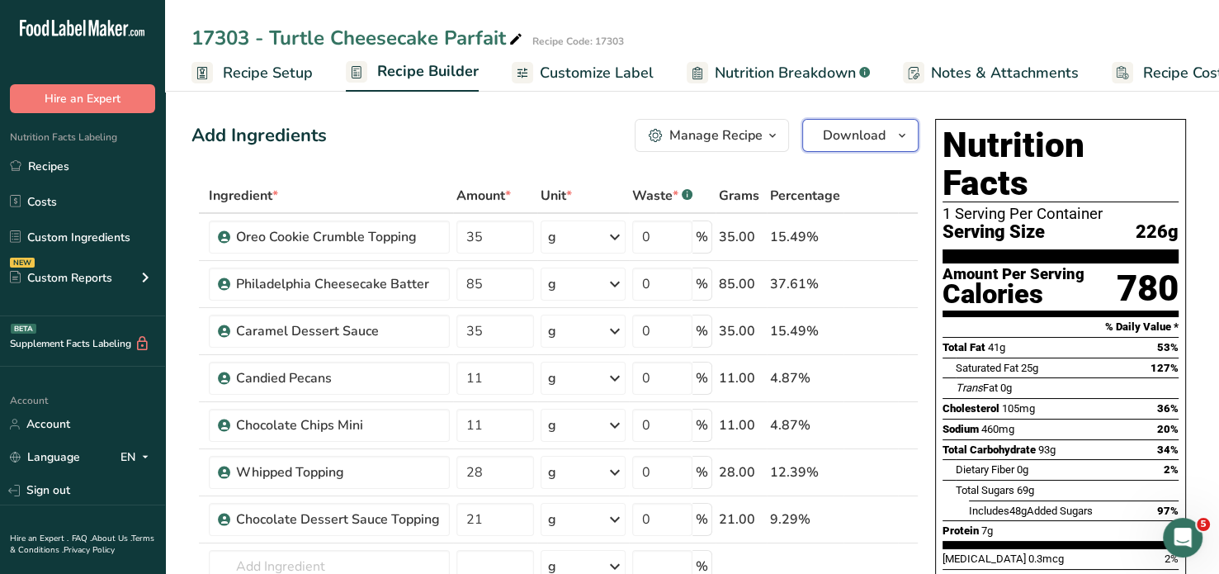
click at [854, 130] on span "Download" at bounding box center [854, 135] width 63 height 20
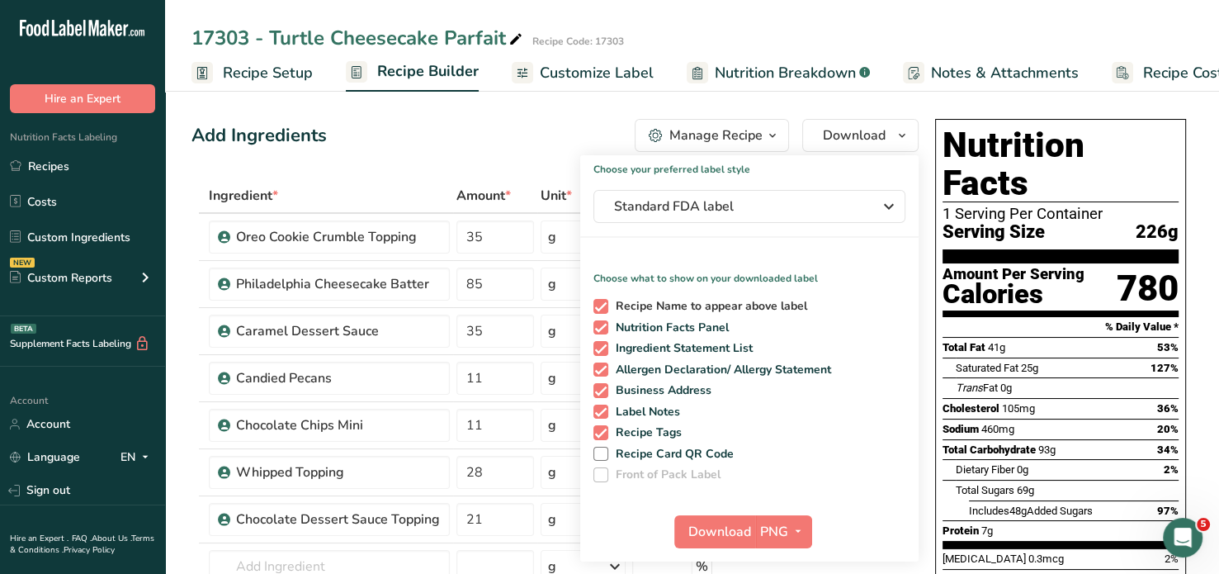
click at [604, 305] on span at bounding box center [601, 306] width 15 height 15
click at [604, 305] on input "Recipe Name to appear above label" at bounding box center [599, 305] width 11 height 11
checkbox input "false"
click at [600, 323] on span at bounding box center [601, 327] width 15 height 15
click at [600, 323] on input "Nutrition Facts Panel" at bounding box center [599, 327] width 11 height 11
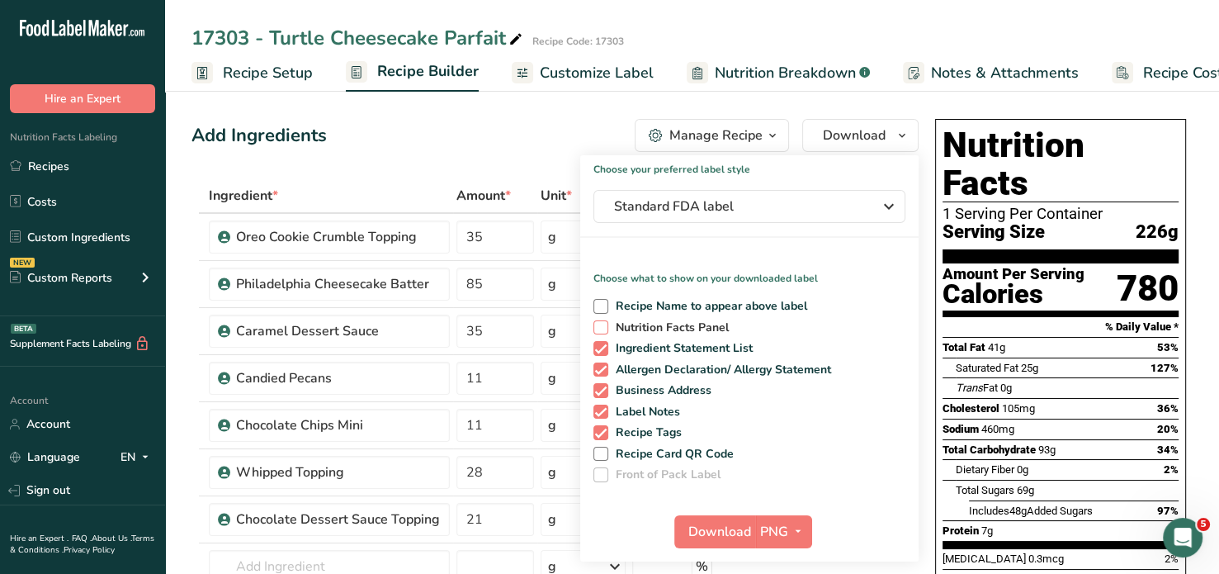
click at [601, 327] on span at bounding box center [601, 327] width 15 height 15
click at [601, 327] on input "Nutrition Facts Panel" at bounding box center [599, 327] width 11 height 11
checkbox input "true"
click at [600, 342] on span at bounding box center [601, 348] width 15 height 15
click at [600, 343] on input "Ingredient Statement List" at bounding box center [599, 348] width 11 height 11
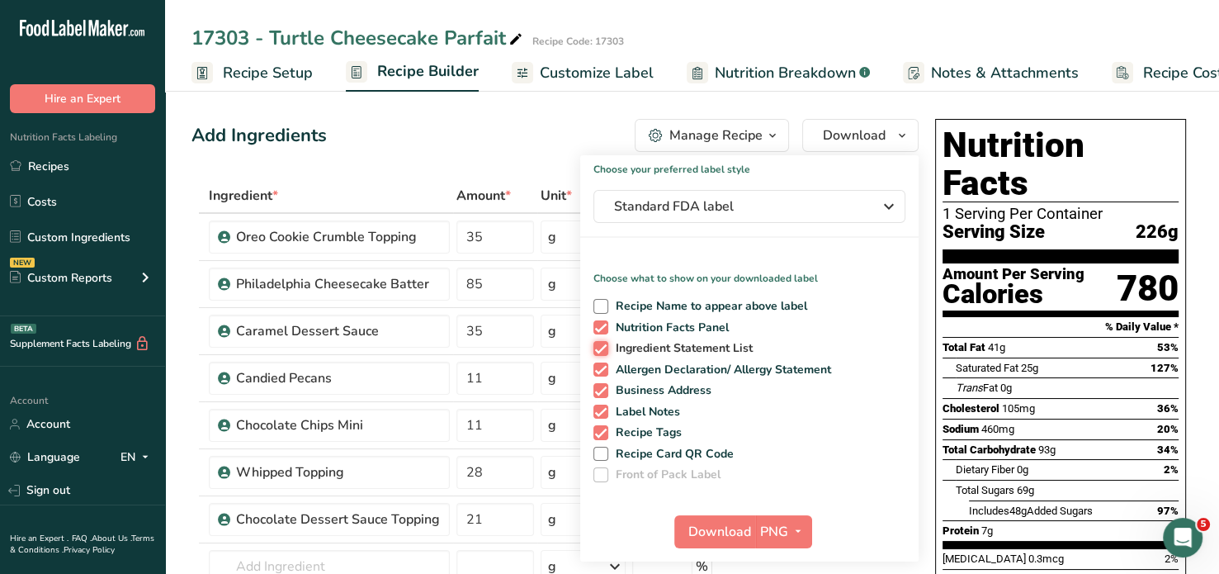
checkbox input "false"
click at [598, 366] on span at bounding box center [601, 369] width 15 height 15
click at [598, 366] on input "Allergen Declaration/ Allergy Statement" at bounding box center [599, 369] width 11 height 11
checkbox input "false"
click at [598, 384] on span at bounding box center [601, 390] width 15 height 15
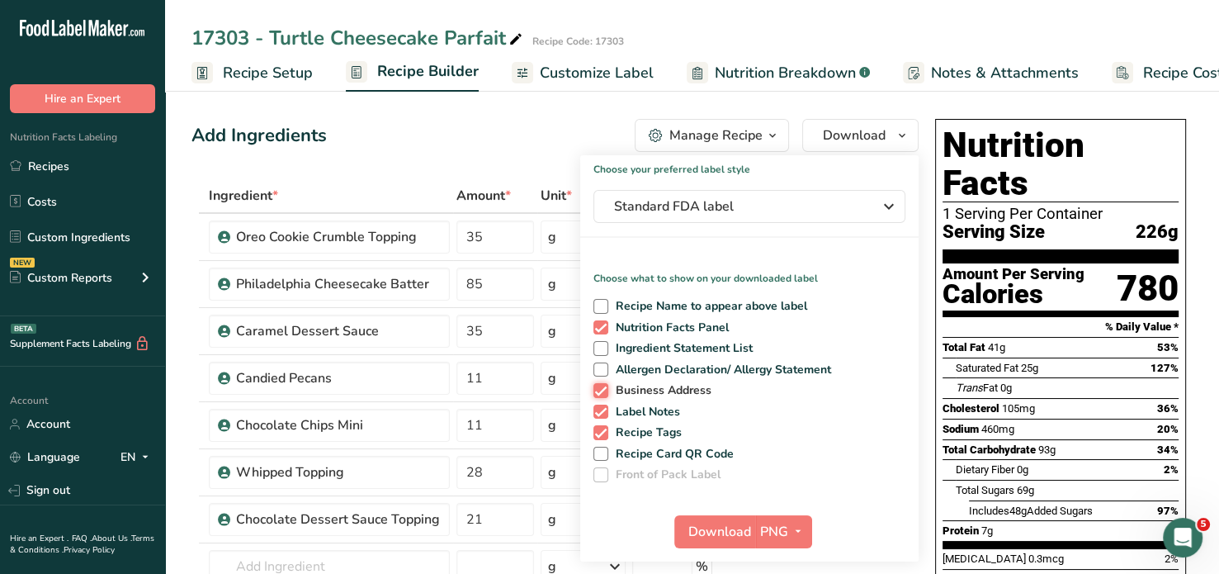
click at [598, 385] on input "Business Address" at bounding box center [599, 390] width 11 height 11
checkbox input "false"
click at [602, 412] on span at bounding box center [601, 411] width 15 height 15
click at [602, 412] on input "Label Notes" at bounding box center [599, 411] width 11 height 11
checkbox input "false"
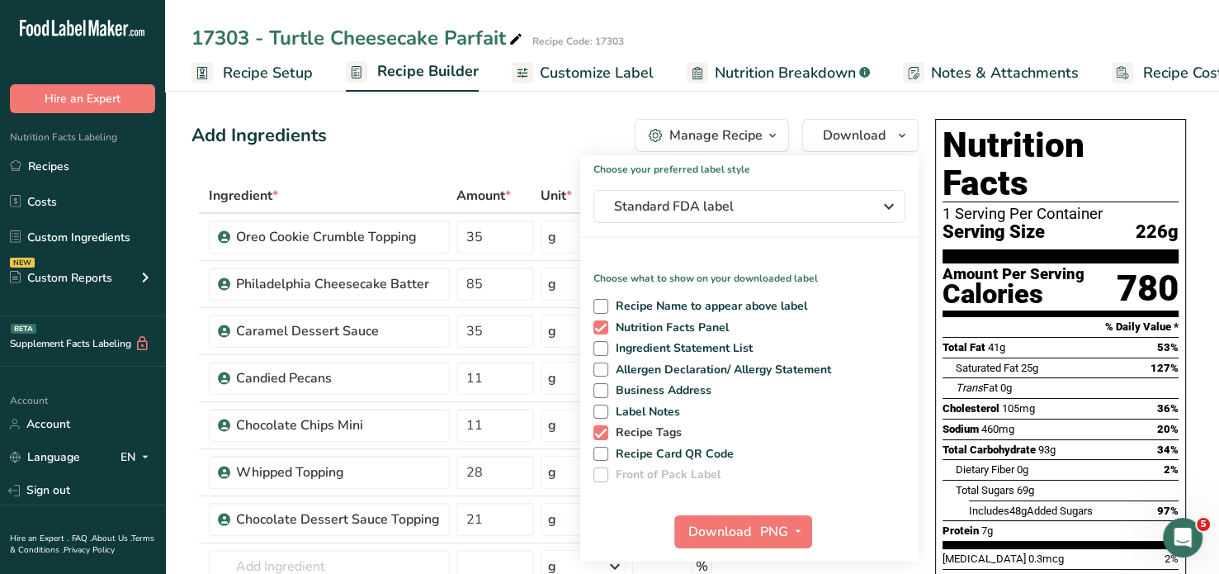
click at [601, 432] on span at bounding box center [601, 432] width 15 height 15
click at [601, 432] on input "Recipe Tags" at bounding box center [599, 432] width 11 height 11
checkbox input "false"
click at [802, 527] on icon "button" at bounding box center [798, 531] width 13 height 21
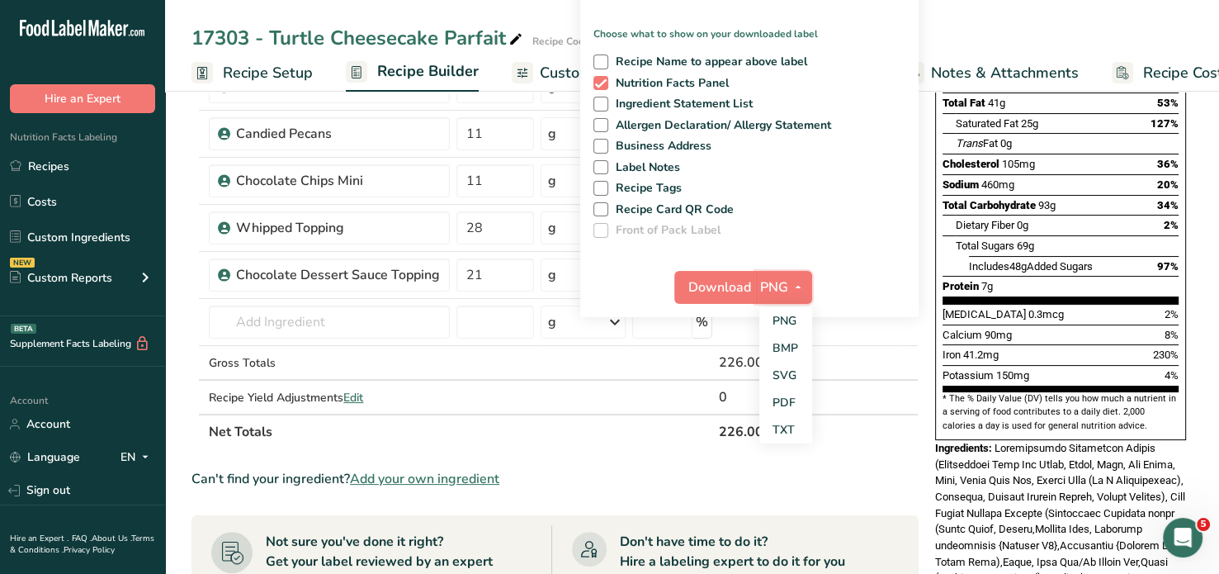
scroll to position [246, 0]
click at [781, 341] on link "BMP" at bounding box center [785, 346] width 53 height 27
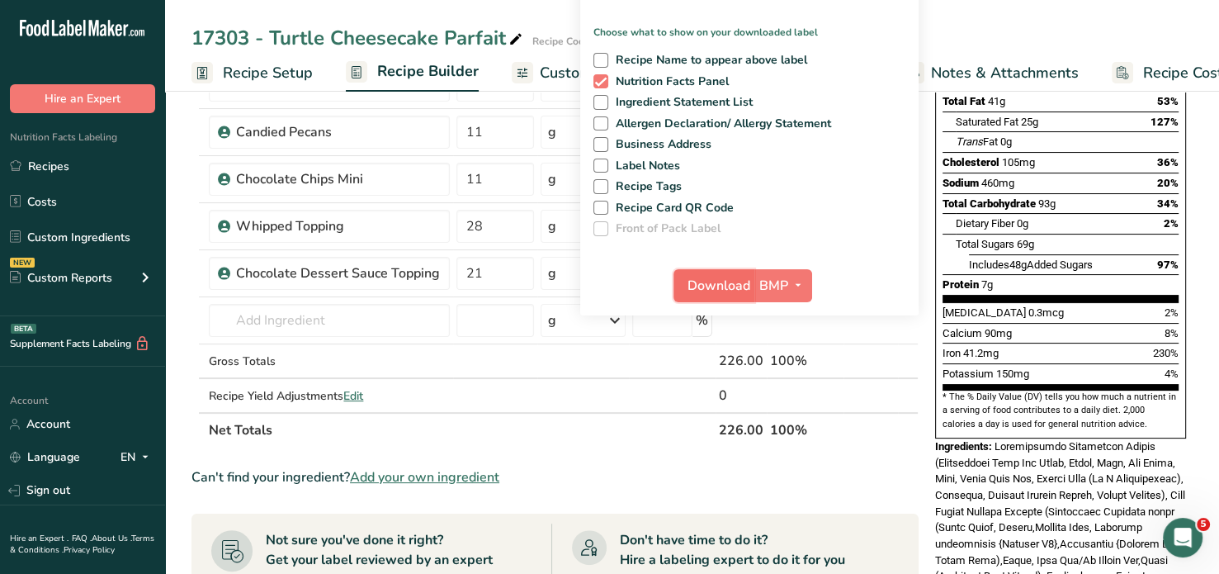
click at [721, 286] on span "Download" at bounding box center [719, 286] width 63 height 20
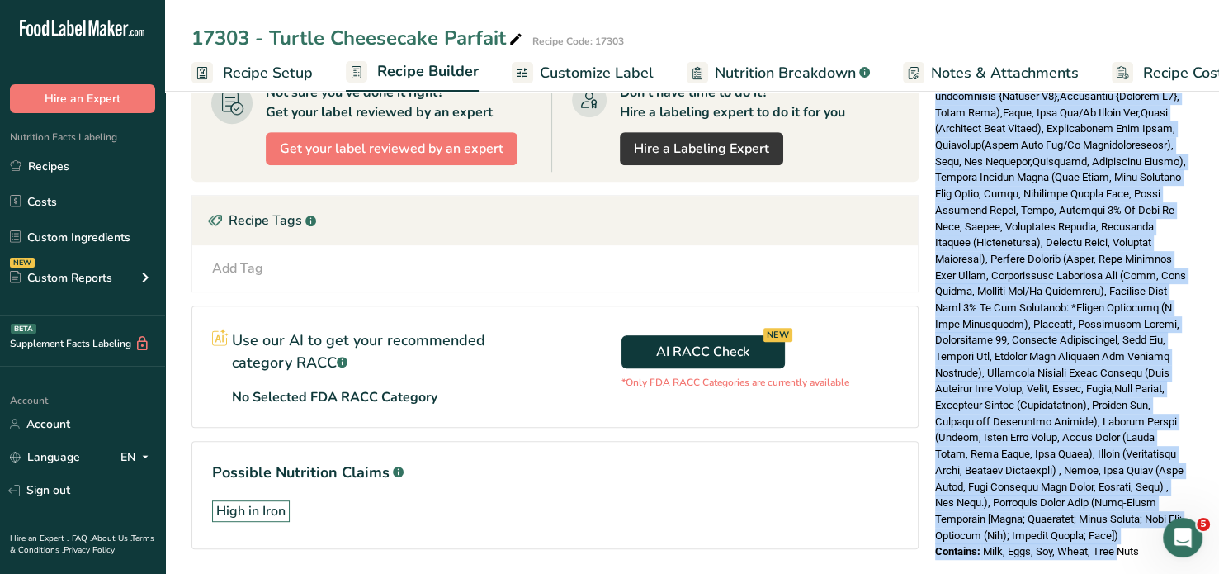
scroll to position [701, 0]
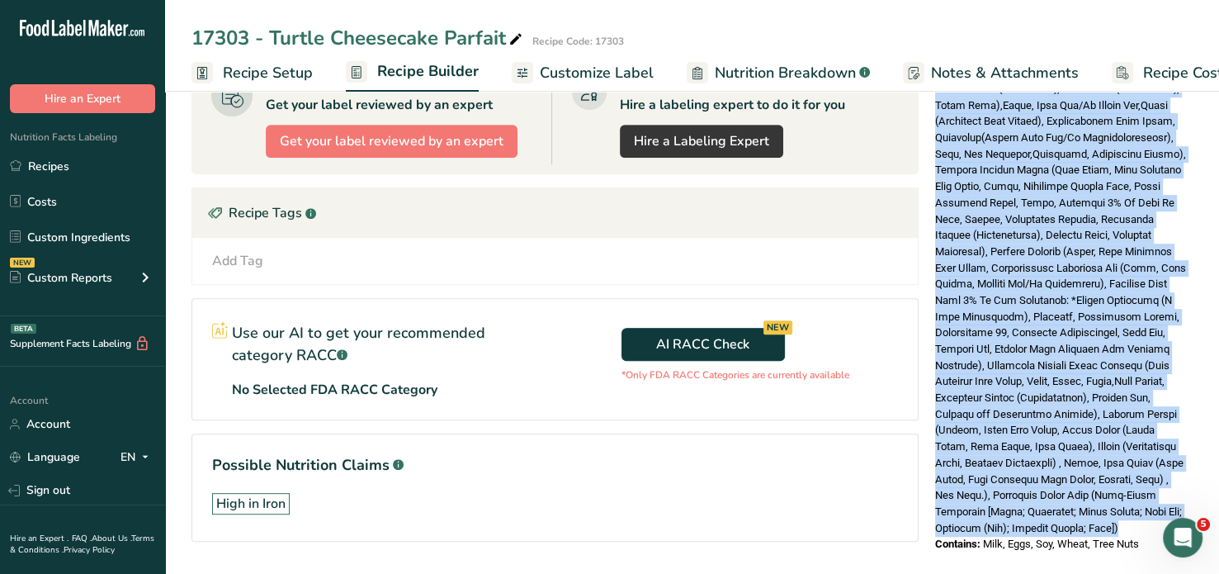
drag, startPoint x: 996, startPoint y: 191, endPoint x: 1107, endPoint y: 505, distance: 333.7
click at [1107, 505] on div "Ingredients:" at bounding box center [1060, 259] width 251 height 552
copy span "Philadelphia Cheesecake Batter (Pasteurized Milk And Cream, Sugar, Eggs, Egg Yo…"
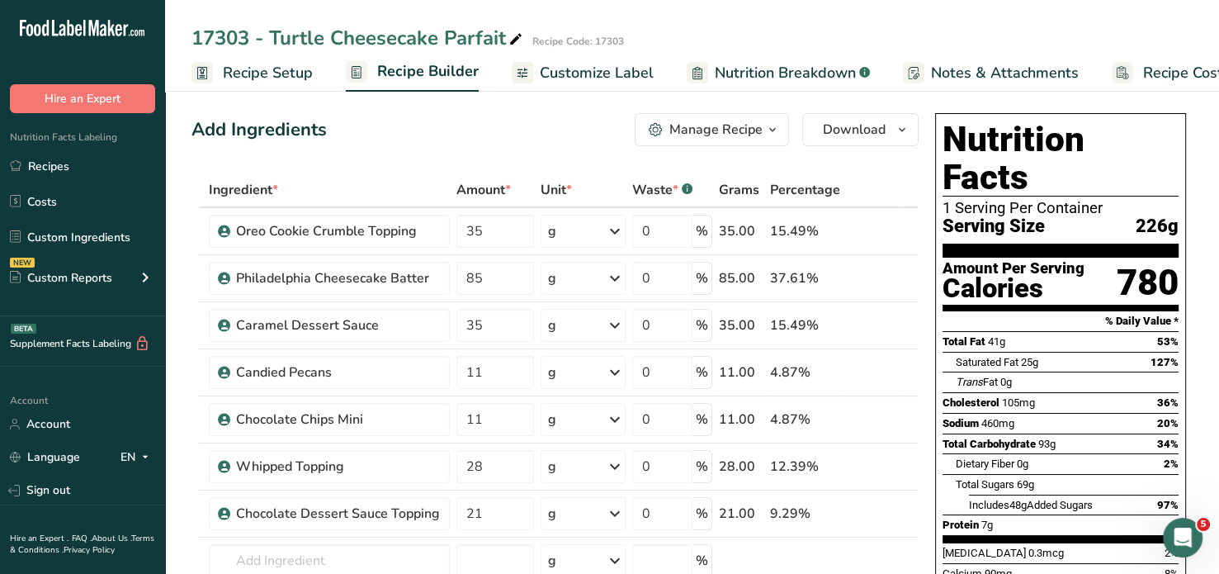
scroll to position [0, 0]
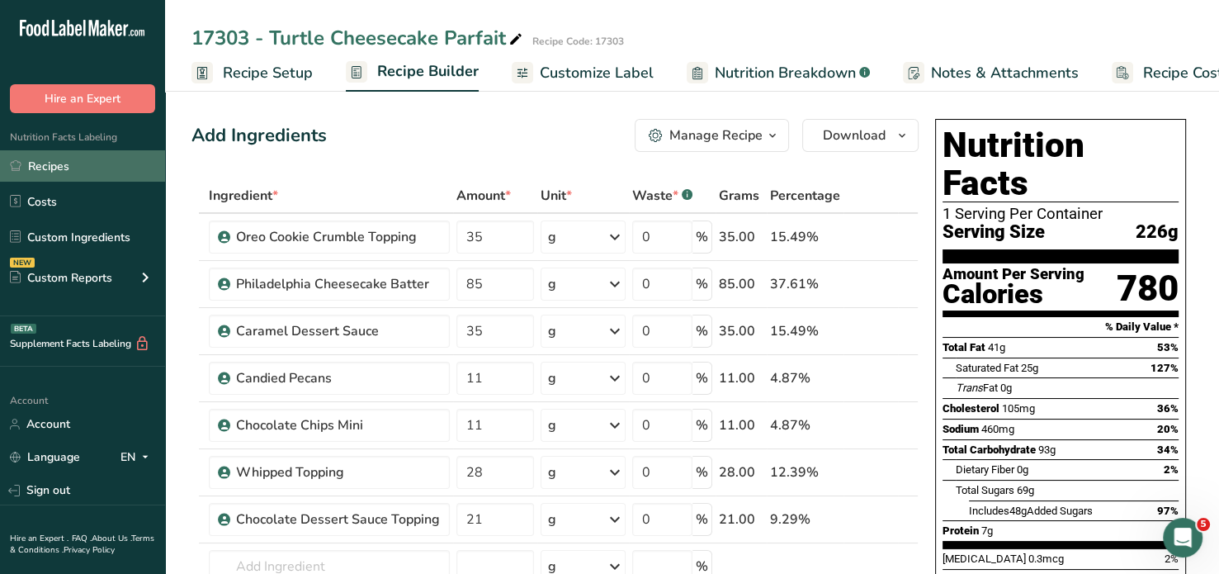
click at [78, 169] on link "Recipes" at bounding box center [82, 165] width 165 height 31
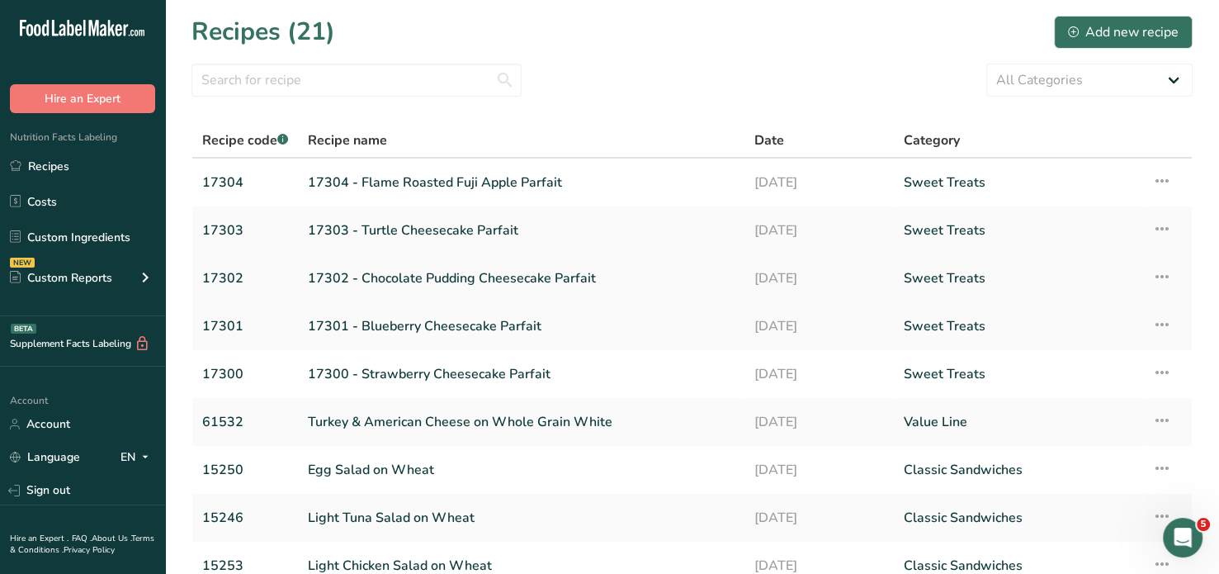
click at [372, 272] on link "17302 - Chocolate Pudding Cheesecake Parfait" at bounding box center [521, 278] width 427 height 35
